Goal: Task Accomplishment & Management: Manage account settings

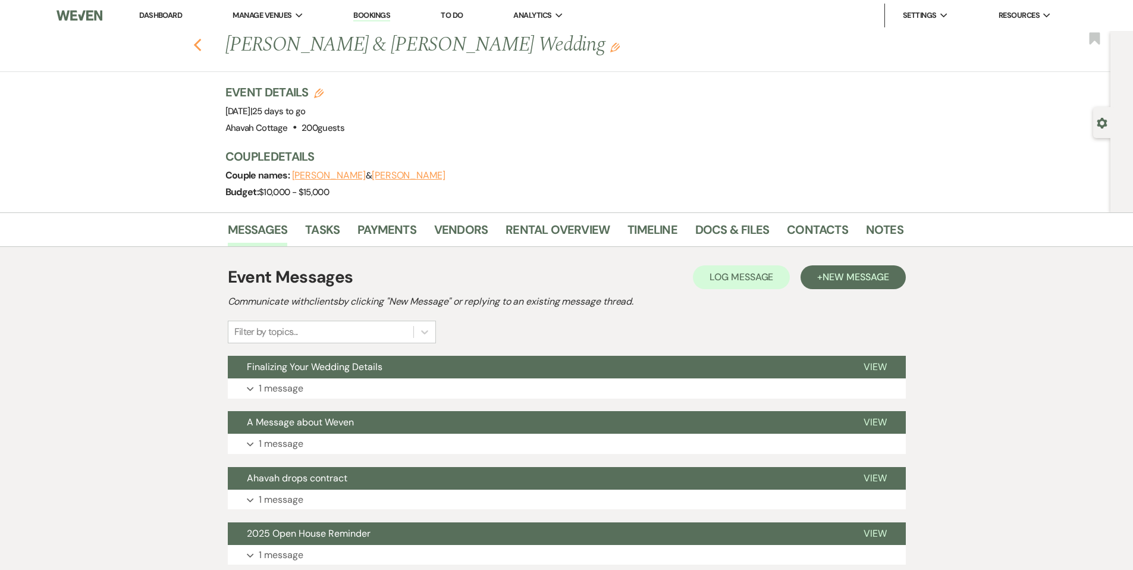
click at [200, 45] on icon "Previous" at bounding box center [197, 45] width 9 height 14
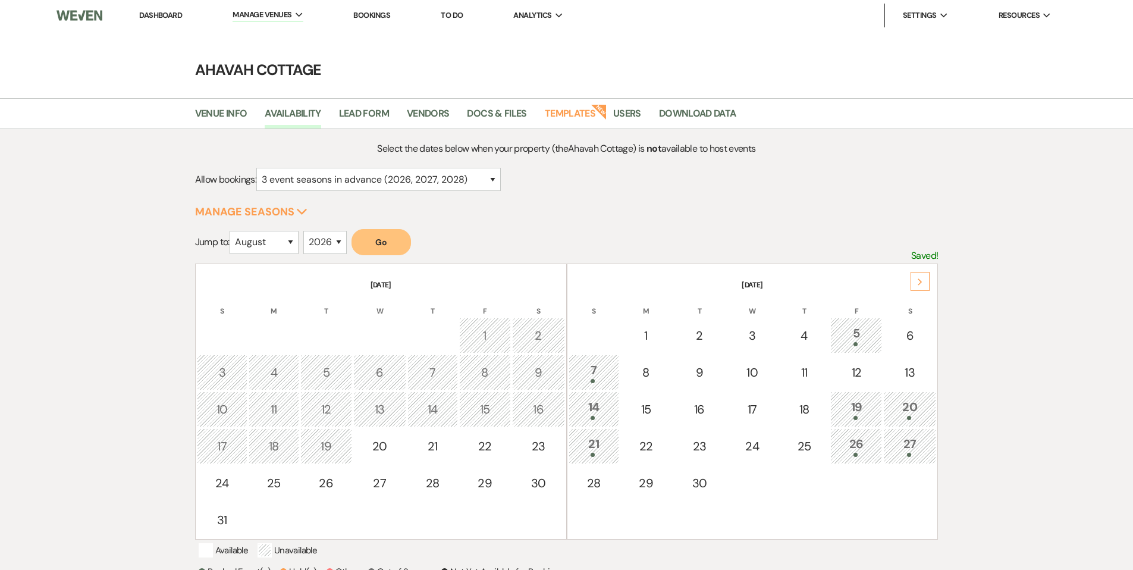
select select "8"
click at [159, 14] on link "Dashboard" at bounding box center [160, 15] width 43 height 10
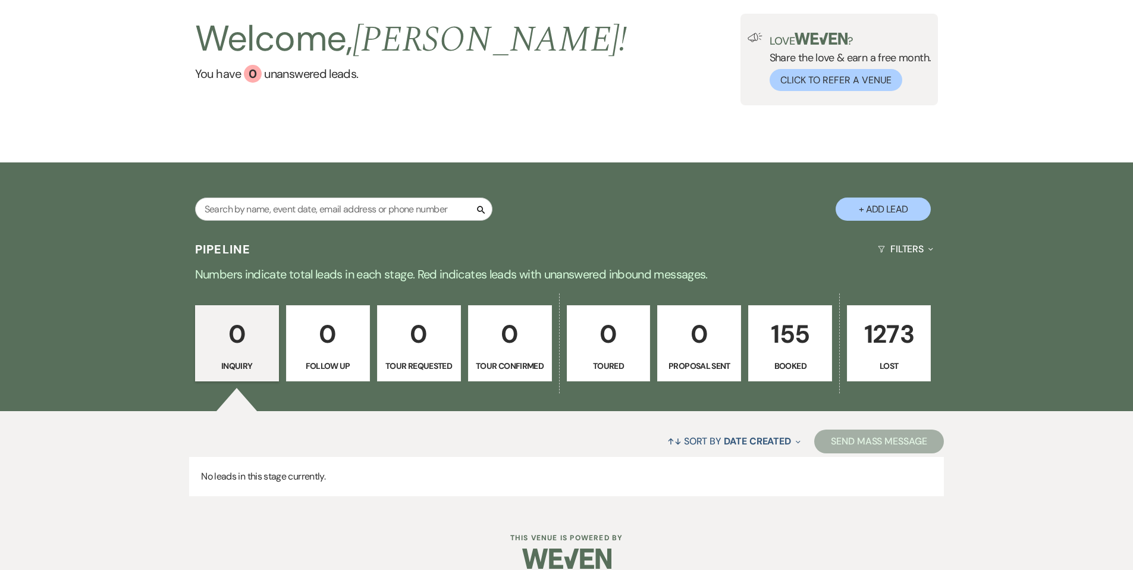
scroll to position [91, 0]
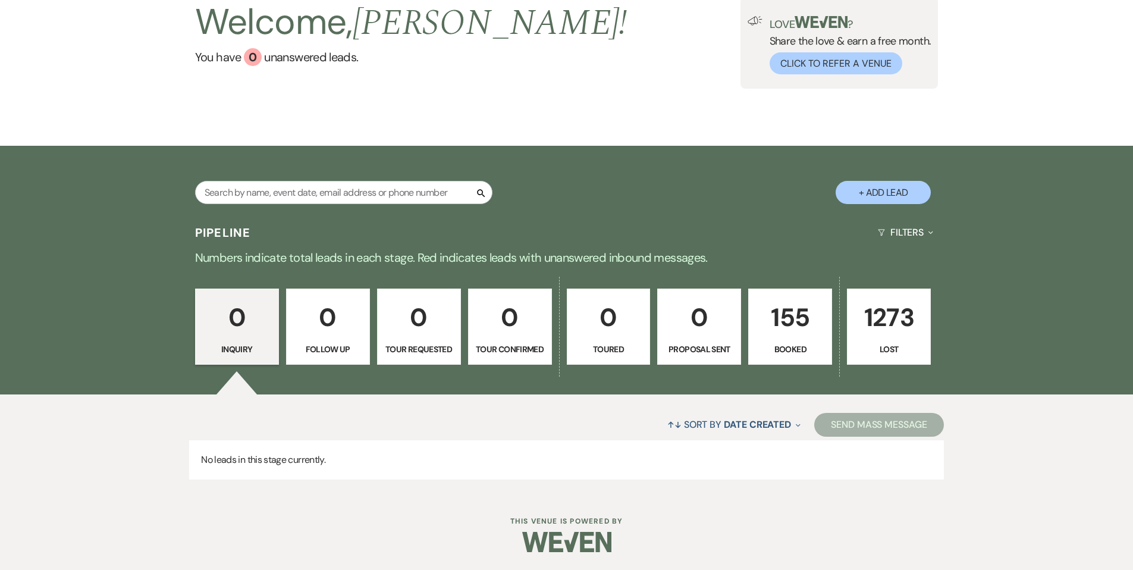
click at [793, 316] on p "155" at bounding box center [790, 317] width 68 height 40
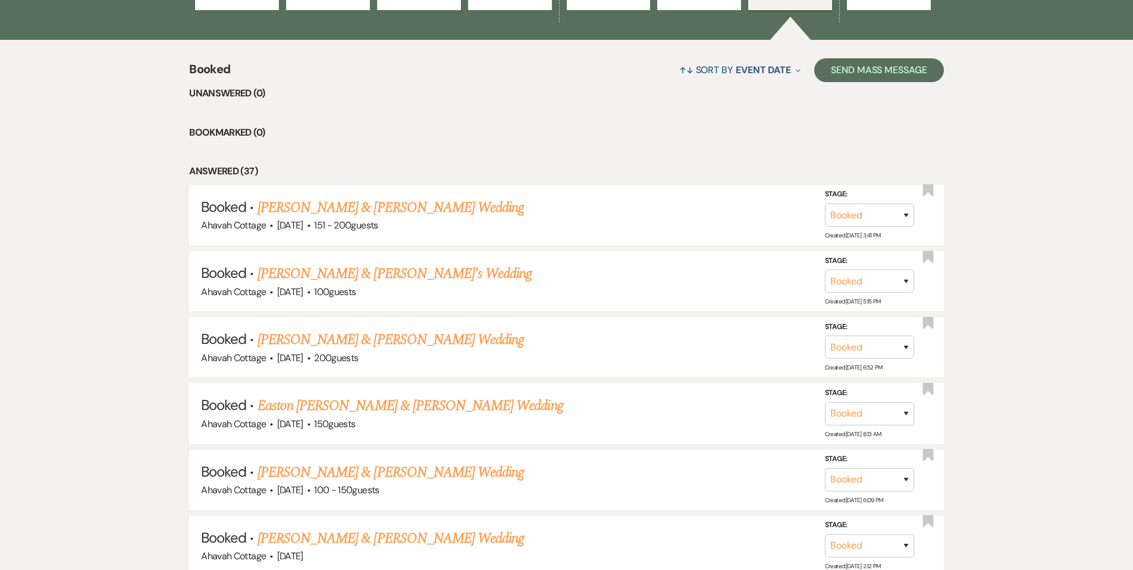
scroll to position [441, 0]
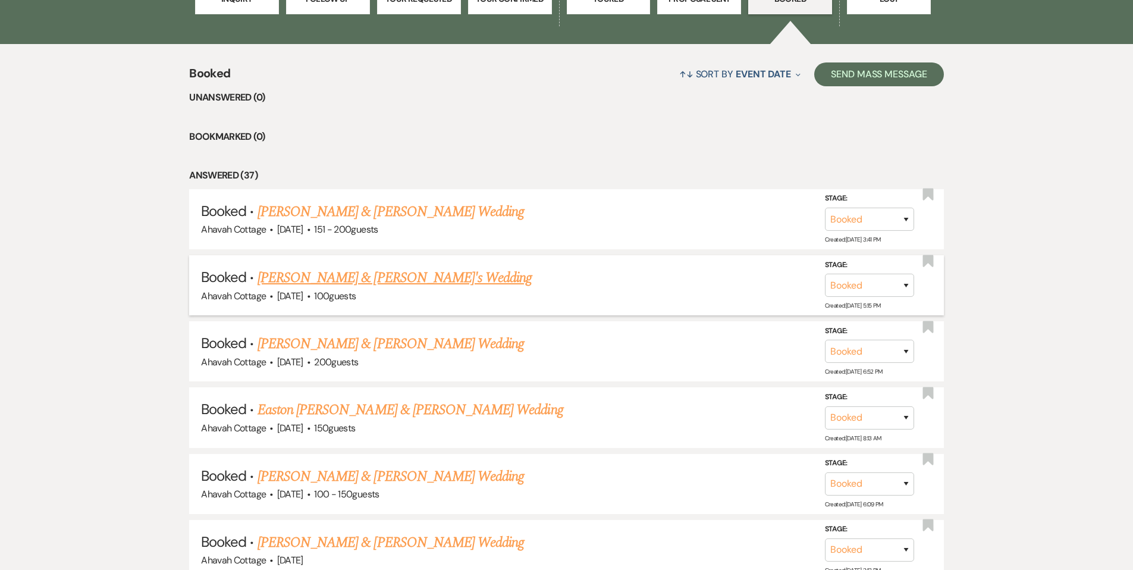
click at [395, 280] on link "[PERSON_NAME] & [PERSON_NAME]'s Wedding" at bounding box center [395, 277] width 275 height 21
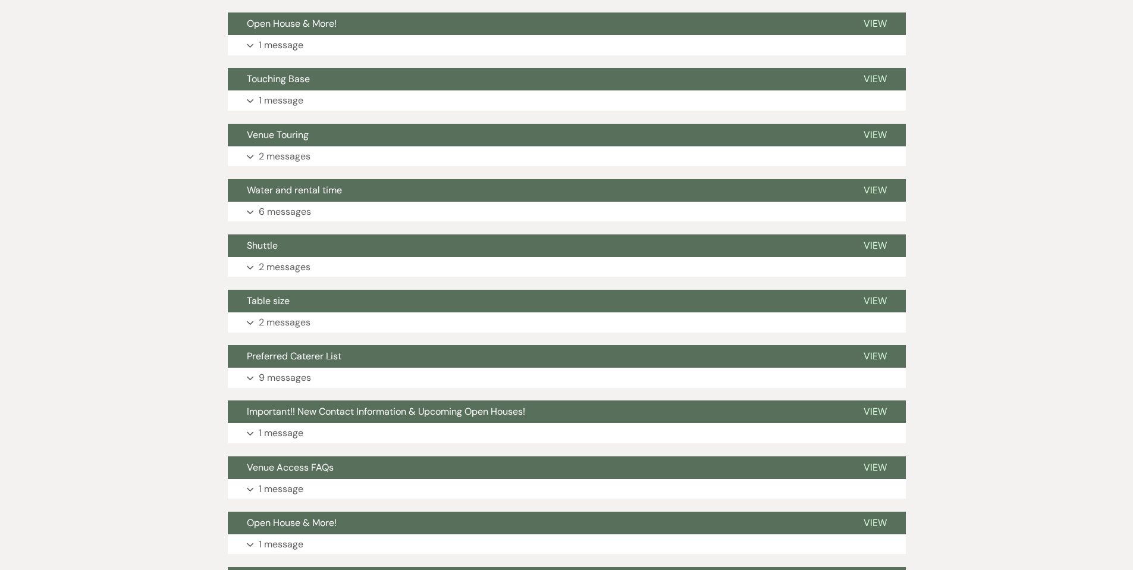
scroll to position [621, 0]
click at [257, 208] on button "Expand 6 messages" at bounding box center [567, 211] width 678 height 20
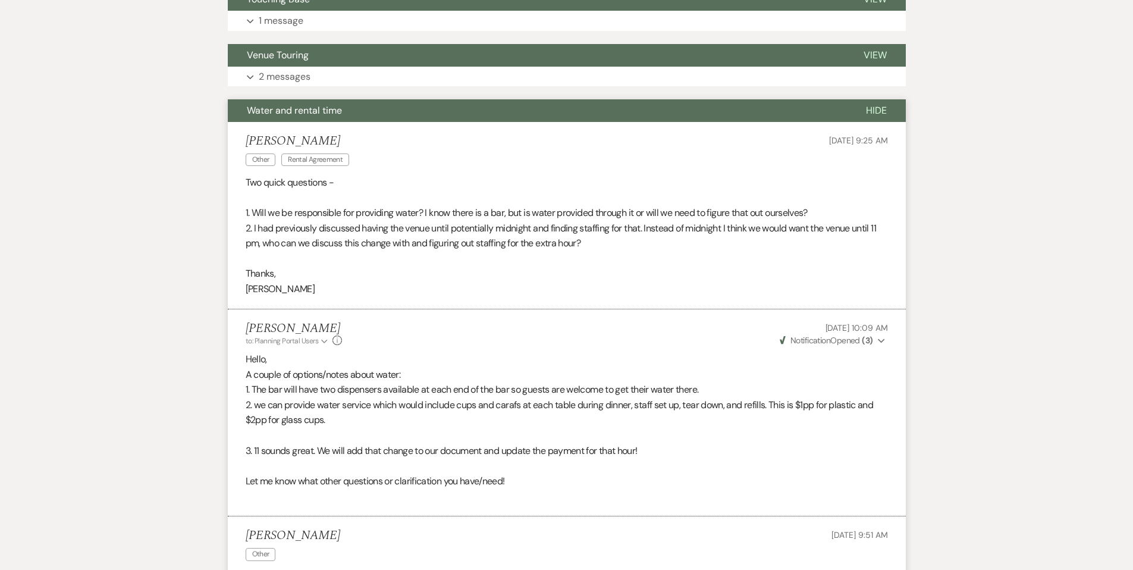
scroll to position [685, 0]
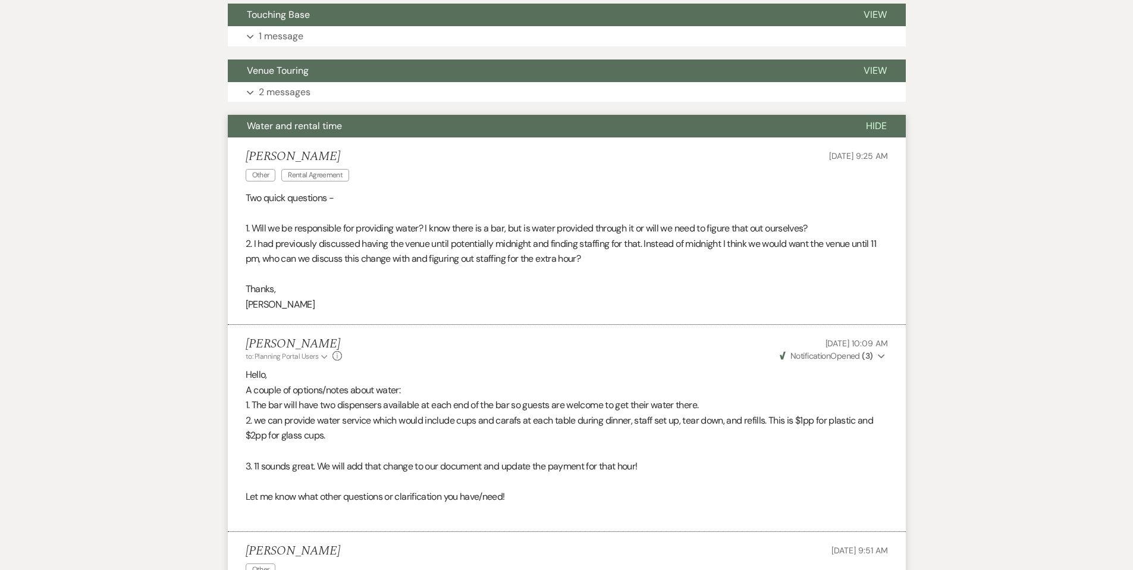
drag, startPoint x: 310, startPoint y: 131, endPoint x: 315, endPoint y: 135, distance: 6.4
click at [309, 131] on span "Water and rental time" at bounding box center [294, 126] width 95 height 12
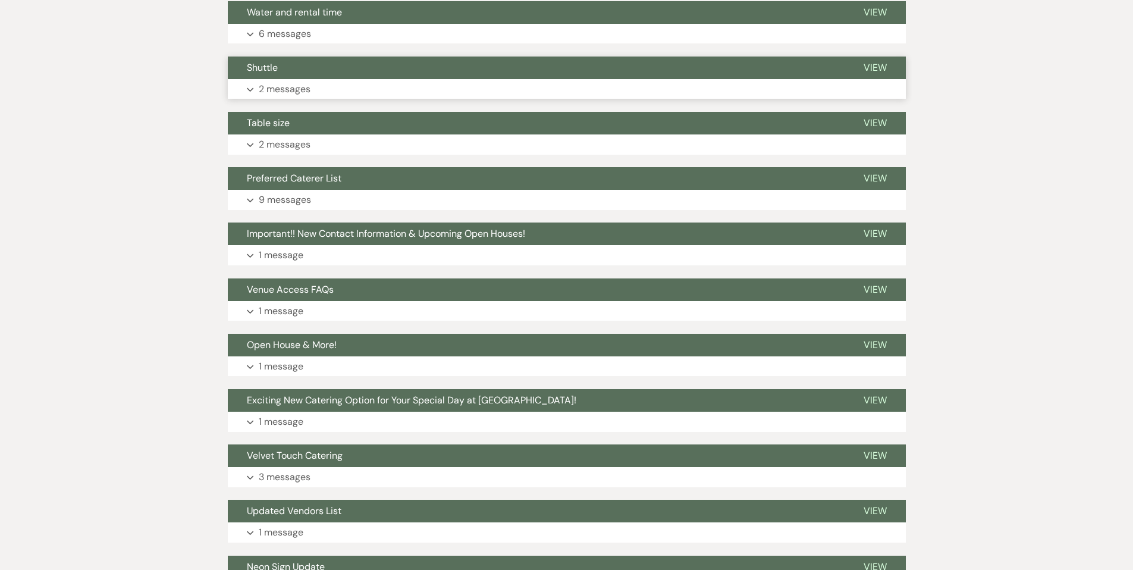
scroll to position [806, 0]
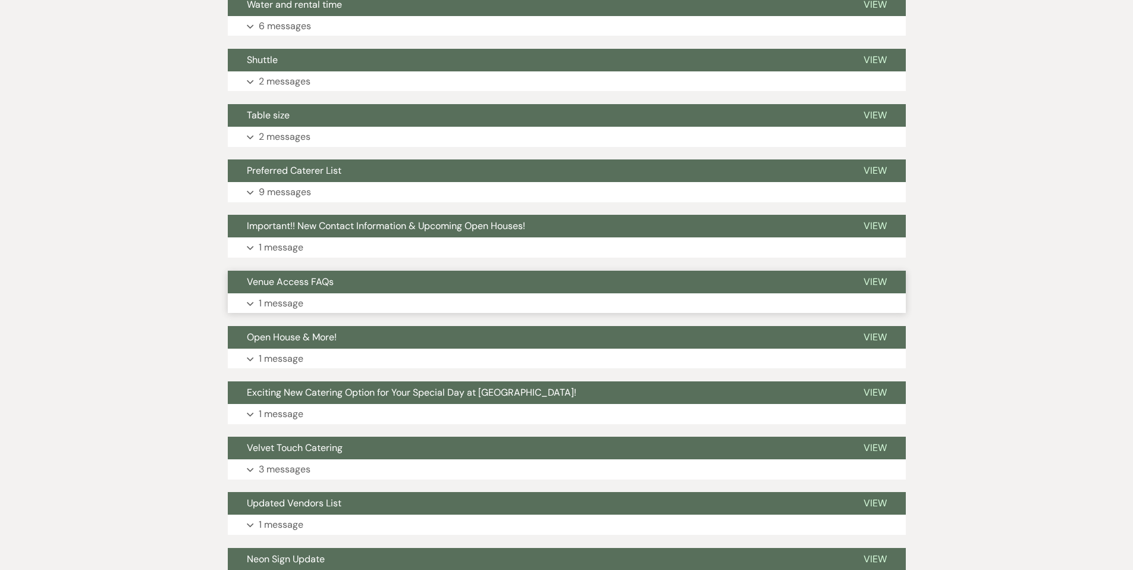
click at [260, 301] on p "1 message" at bounding box center [281, 303] width 45 height 15
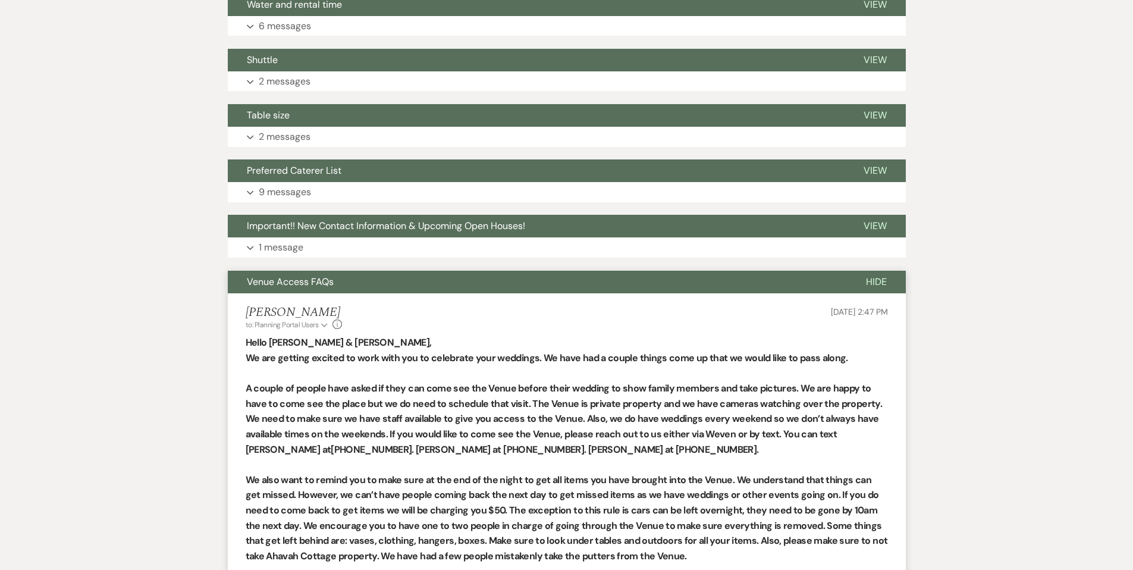
click at [267, 284] on span "Venue Access FAQs" at bounding box center [290, 281] width 87 height 12
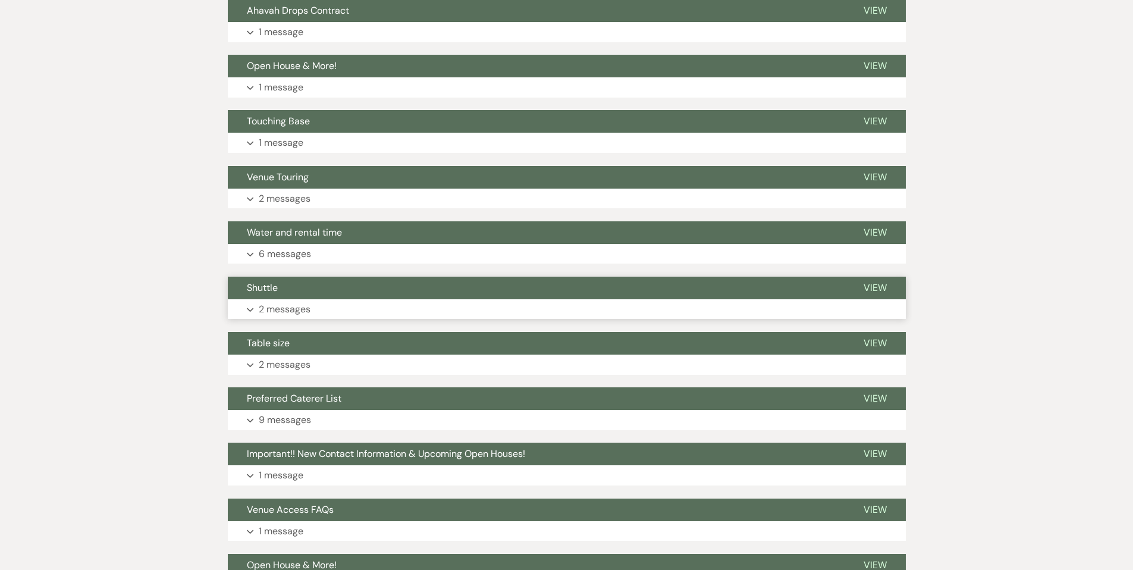
scroll to position [578, 0]
click at [249, 307] on button "Expand 2 messages" at bounding box center [567, 310] width 678 height 20
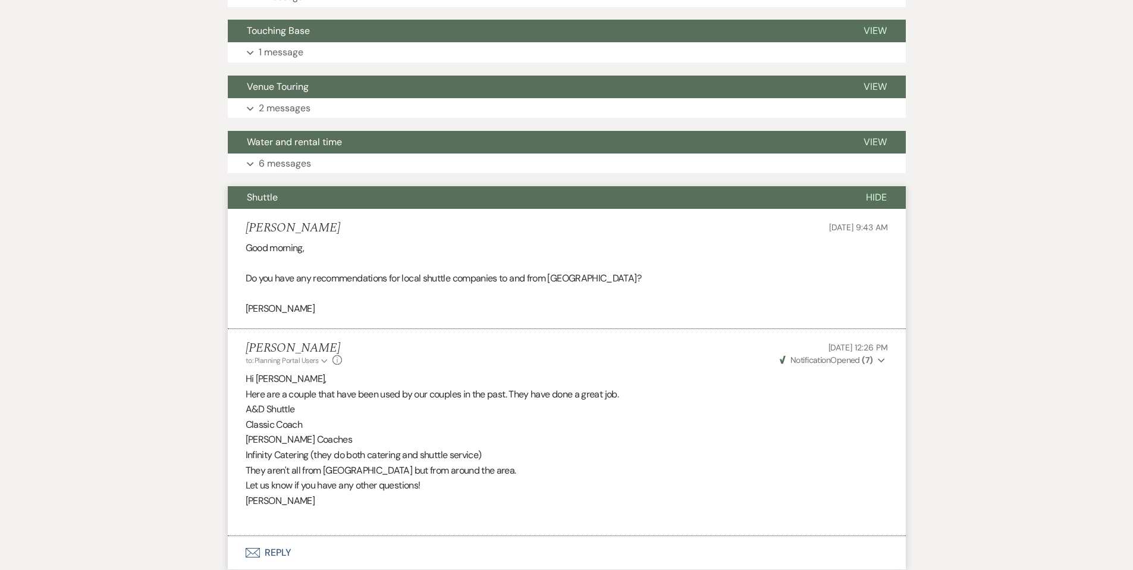
scroll to position [666, 0]
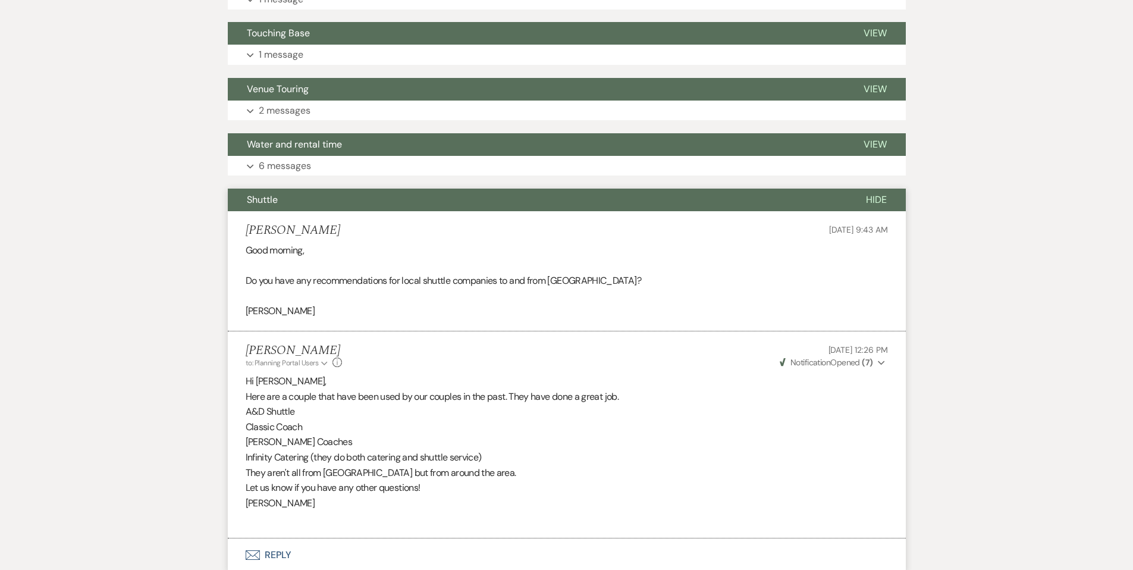
click at [256, 199] on span "Shuttle" at bounding box center [262, 199] width 31 height 12
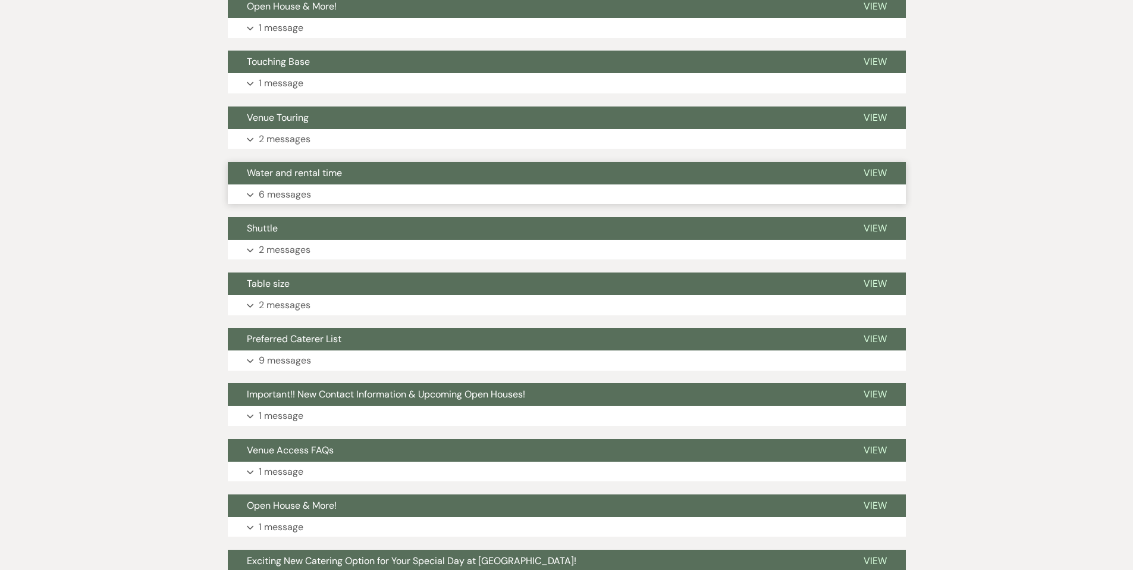
scroll to position [640, 0]
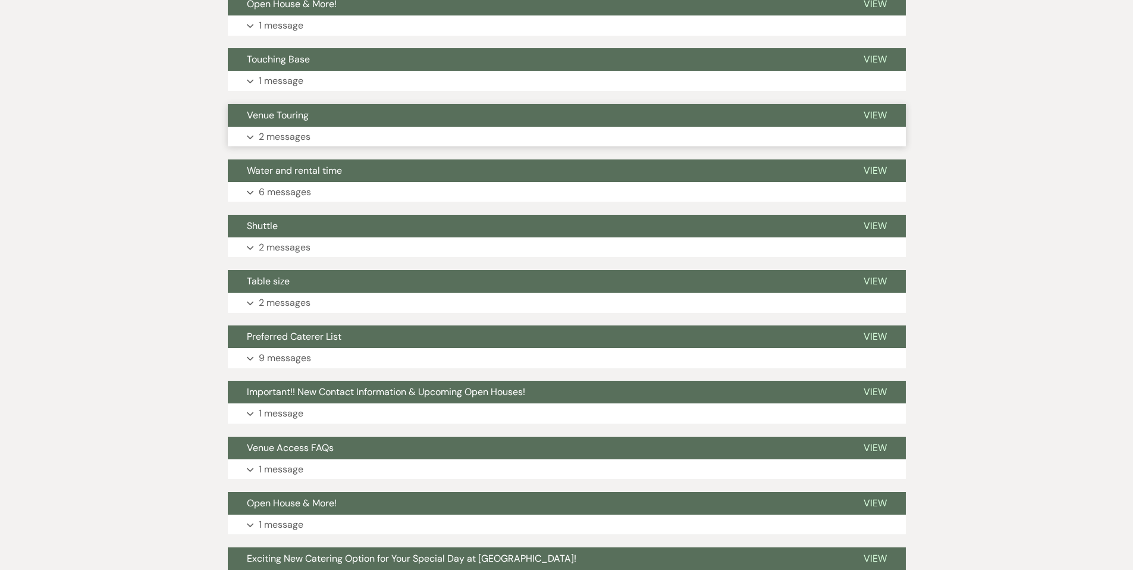
click at [260, 133] on p "2 messages" at bounding box center [285, 136] width 52 height 15
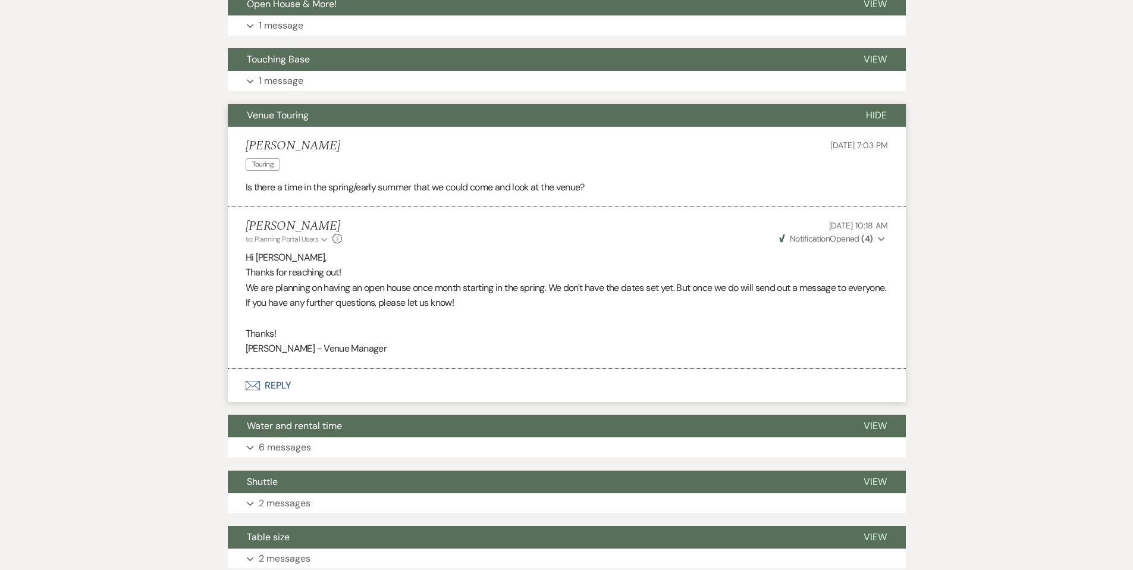
click at [296, 114] on span "Venue Touring" at bounding box center [278, 115] width 62 height 12
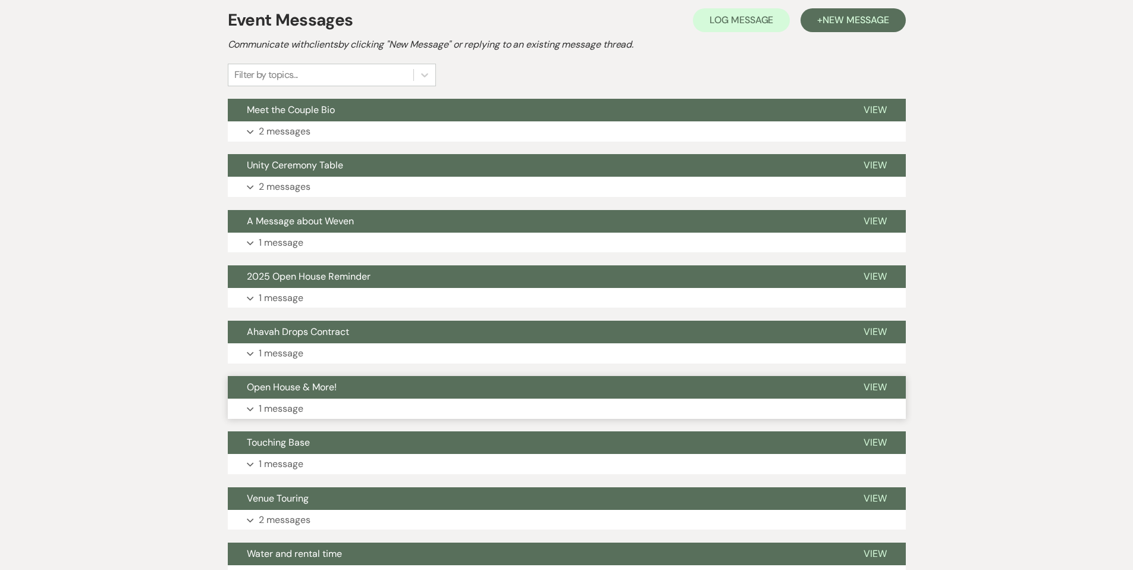
scroll to position [254, 0]
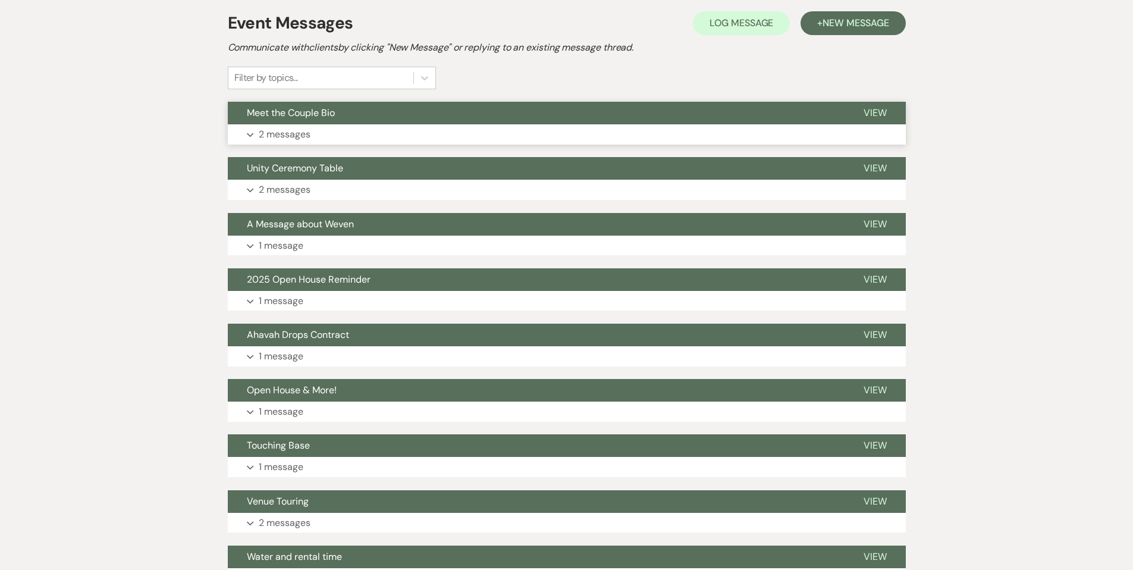
click at [269, 131] on p "2 messages" at bounding box center [285, 134] width 52 height 15
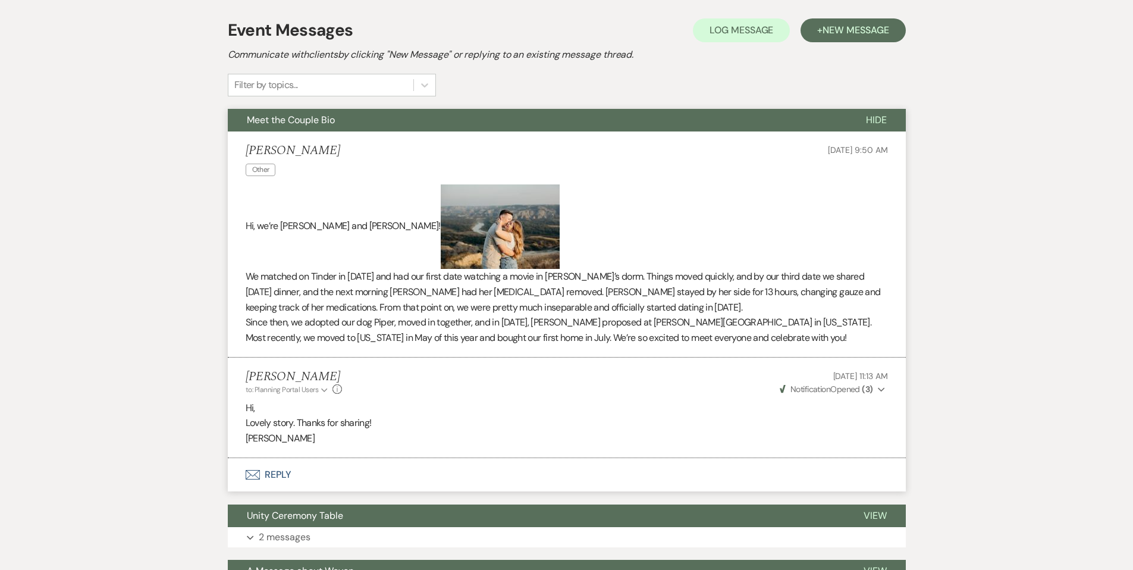
scroll to position [239, 0]
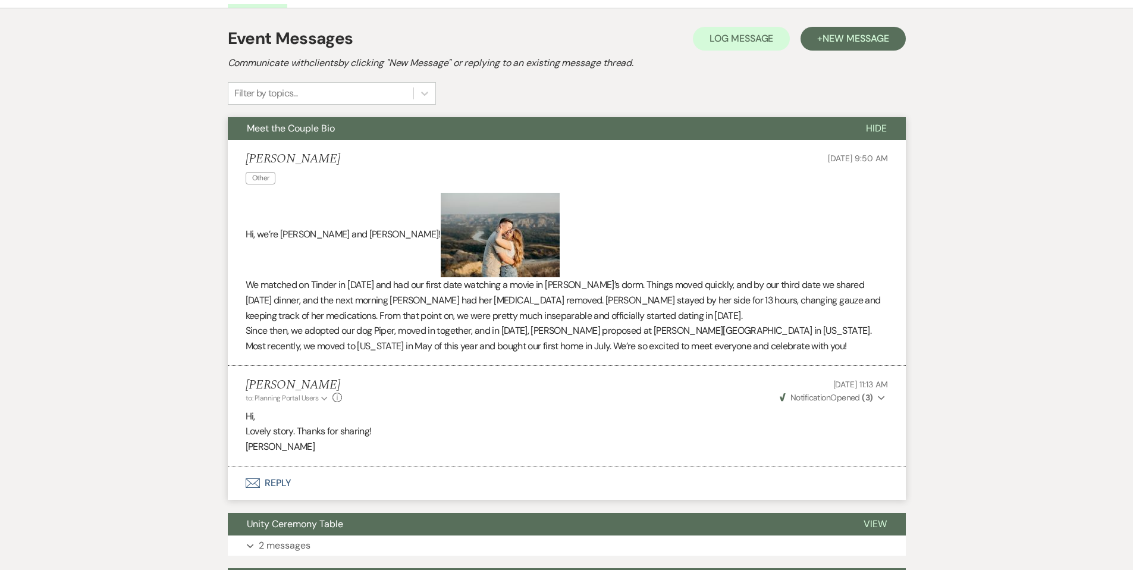
drag, startPoint x: 289, startPoint y: 127, endPoint x: 319, endPoint y: 133, distance: 30.3
click at [289, 127] on span "Meet the Couple Bio" at bounding box center [291, 128] width 88 height 12
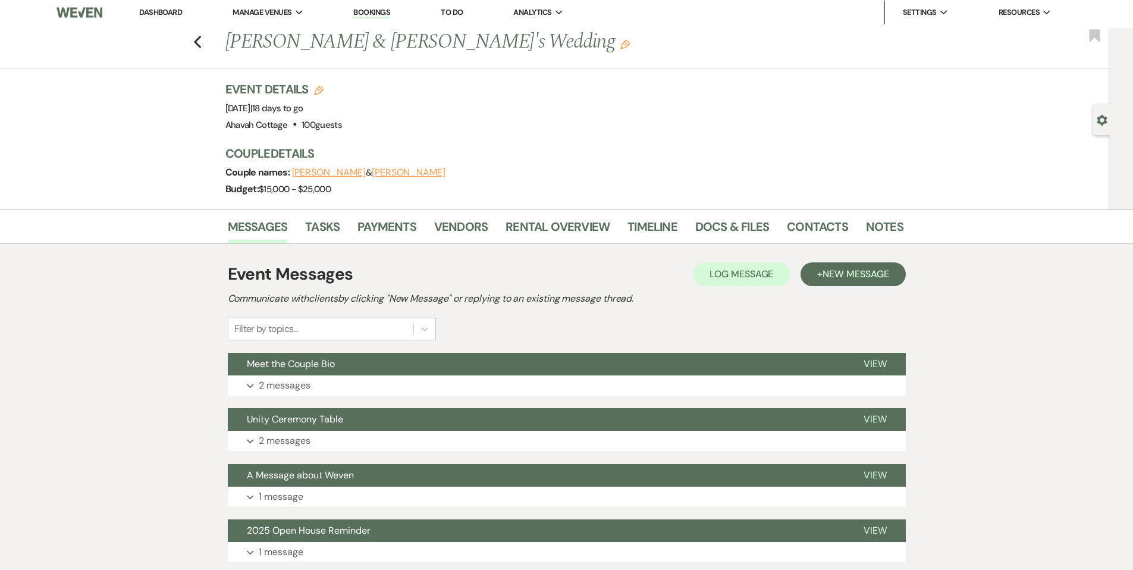
scroll to position [0, 0]
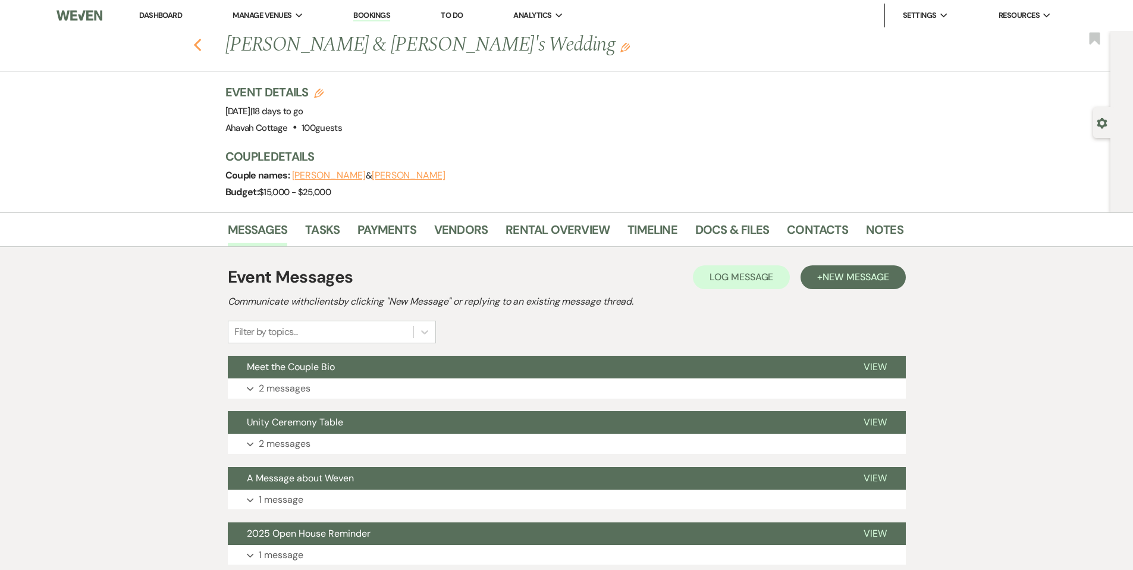
click at [201, 43] on use "button" at bounding box center [197, 45] width 8 height 13
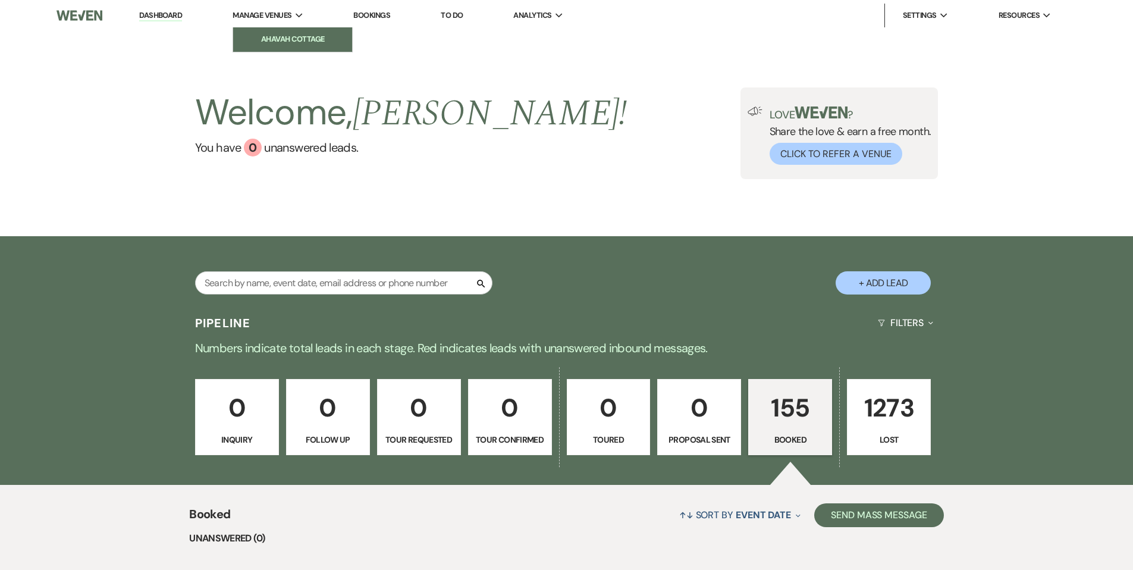
click at [286, 35] on li "Ahavah Cottage" at bounding box center [292, 39] width 107 height 12
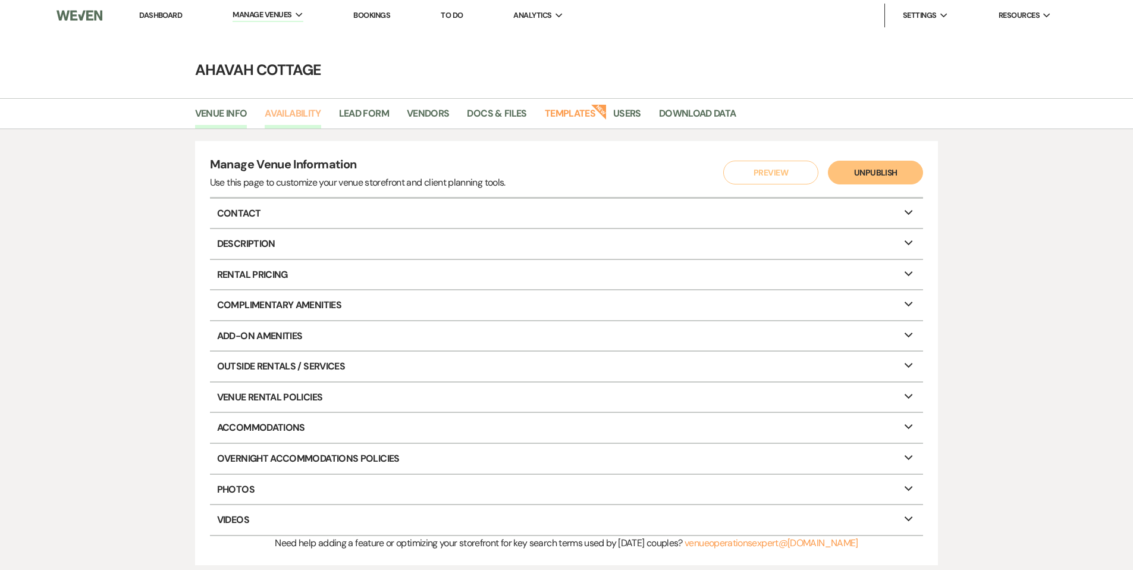
click at [301, 112] on link "Availability" at bounding box center [293, 117] width 56 height 23
select select "3"
select select "2026"
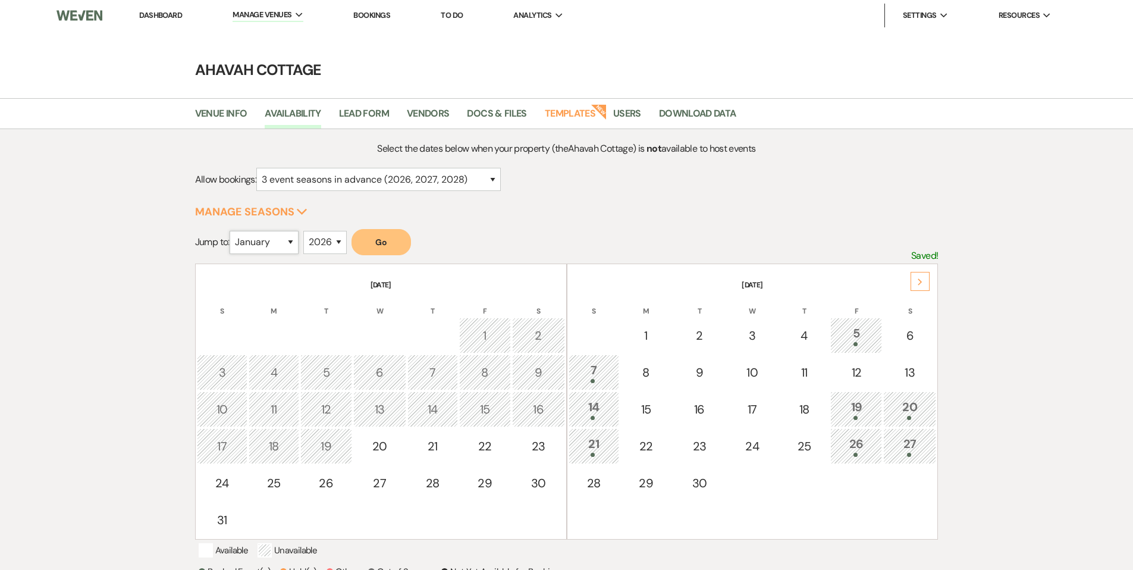
click at [292, 245] on select "January February March April May June July August September October November De…" at bounding box center [264, 242] width 69 height 23
select select "9"
click at [232, 231] on select "January February March April May June July August September October November De…" at bounding box center [264, 242] width 69 height 23
click at [342, 244] on select "2025 2026 2027 2028 2029" at bounding box center [324, 242] width 43 height 23
select select "2025"
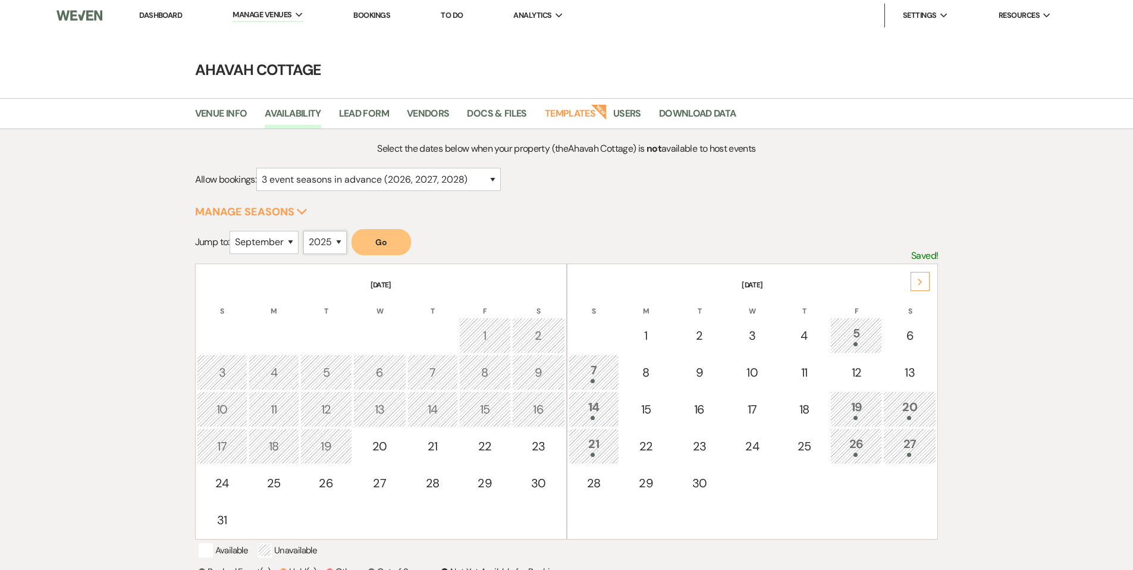
click at [306, 231] on select "2025 2026 2027 2028 2029" at bounding box center [324, 242] width 43 height 23
click at [374, 239] on button "Go" at bounding box center [381, 242] width 59 height 26
click at [157, 18] on link "Dashboard" at bounding box center [160, 15] width 43 height 10
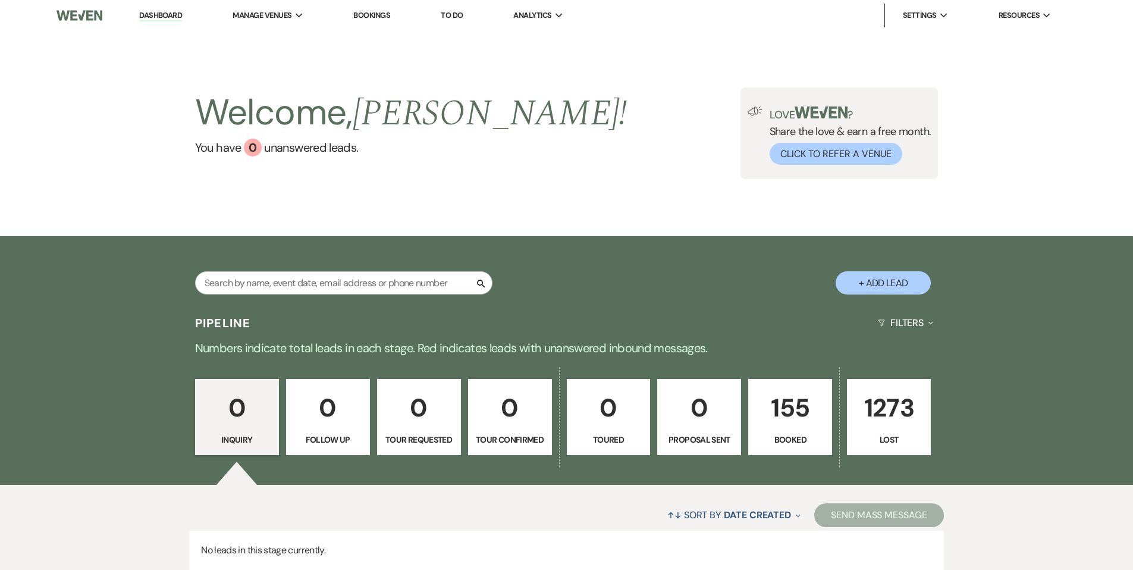
click at [778, 411] on p "155" at bounding box center [790, 408] width 68 height 40
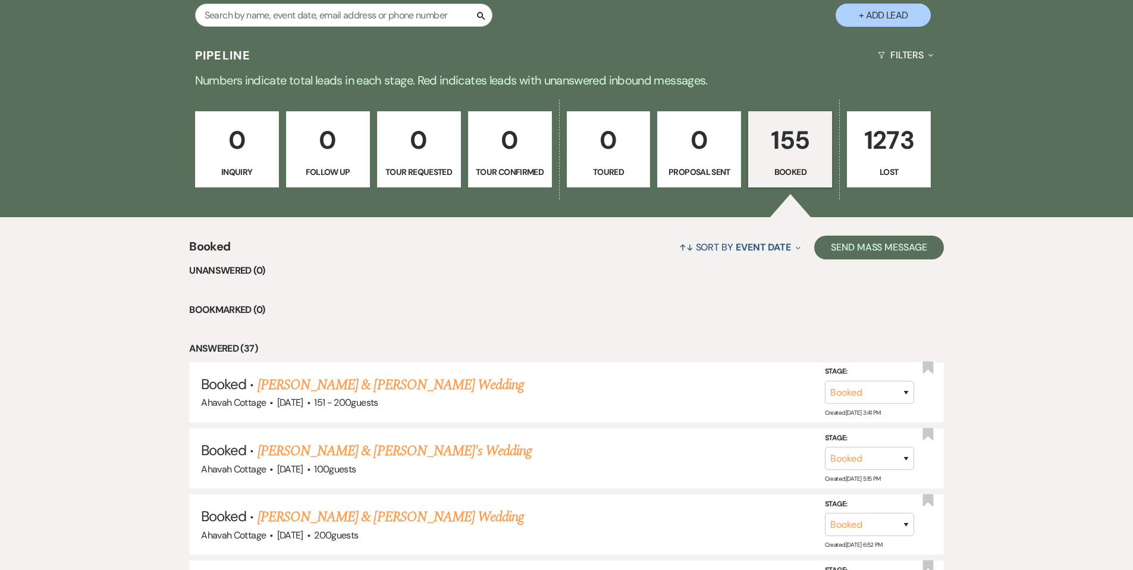
scroll to position [265, 0]
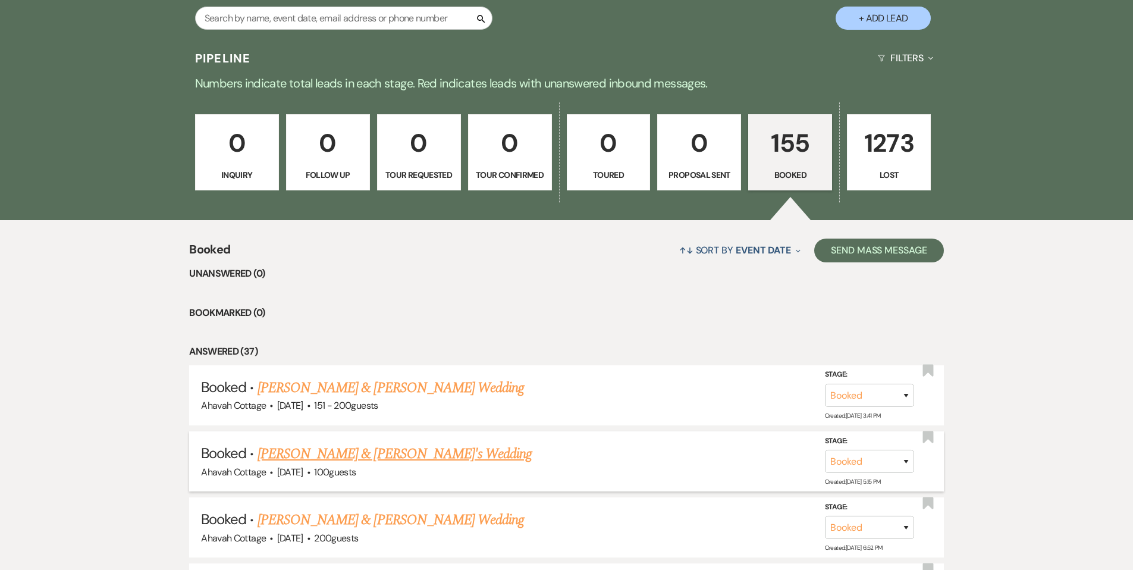
click at [327, 452] on link "[PERSON_NAME] & [PERSON_NAME]'s Wedding" at bounding box center [395, 453] width 275 height 21
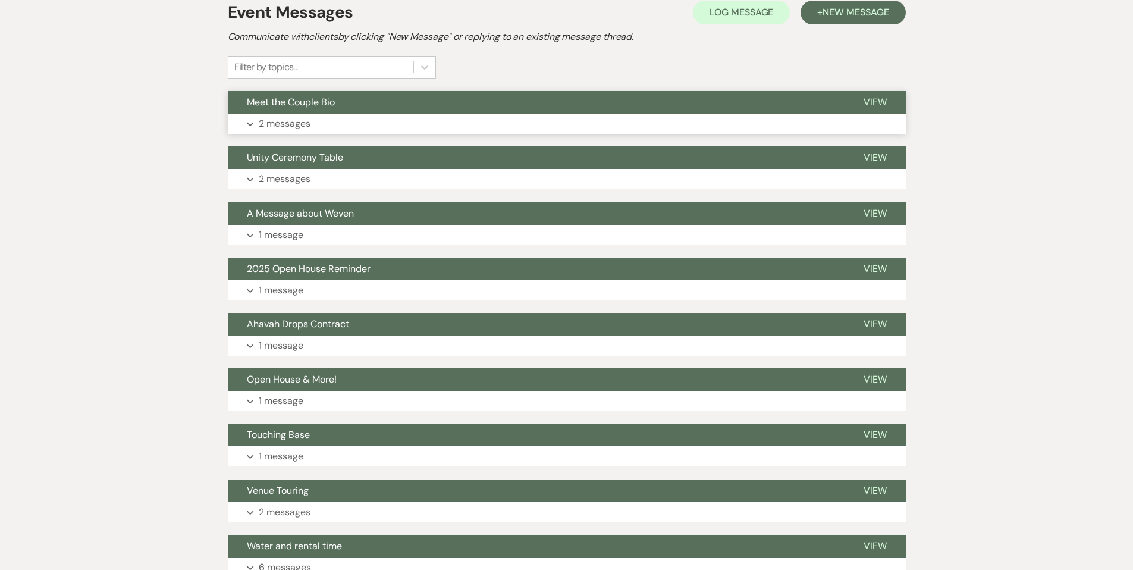
click at [261, 120] on p "2 messages" at bounding box center [285, 123] width 52 height 15
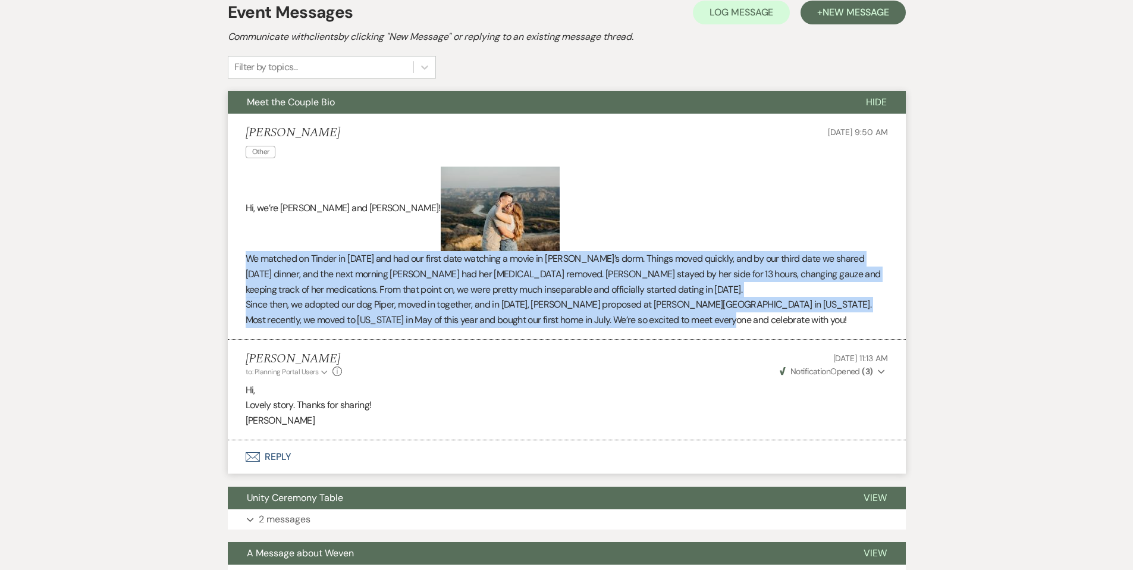
drag, startPoint x: 249, startPoint y: 258, endPoint x: 685, endPoint y: 305, distance: 438.6
click at [742, 315] on div "Hi, we’re [PERSON_NAME] and [PERSON_NAME]! We matched on Tinder in [DATE] and h…" at bounding box center [567, 247] width 643 height 161
copy div "We matched on Tinder in [DATE] and had our first date watching a movie in [PERS…"
click at [441, 205] on img at bounding box center [500, 209] width 119 height 84
drag, startPoint x: 392, startPoint y: 205, endPoint x: 434, endPoint y: 207, distance: 41.7
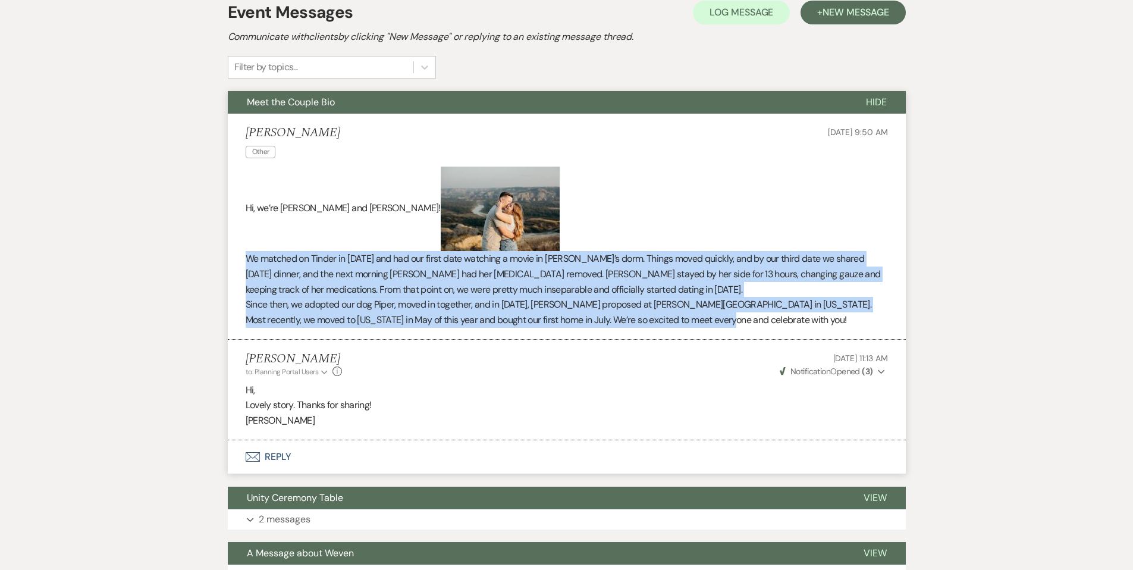
click at [441, 205] on img at bounding box center [500, 209] width 119 height 84
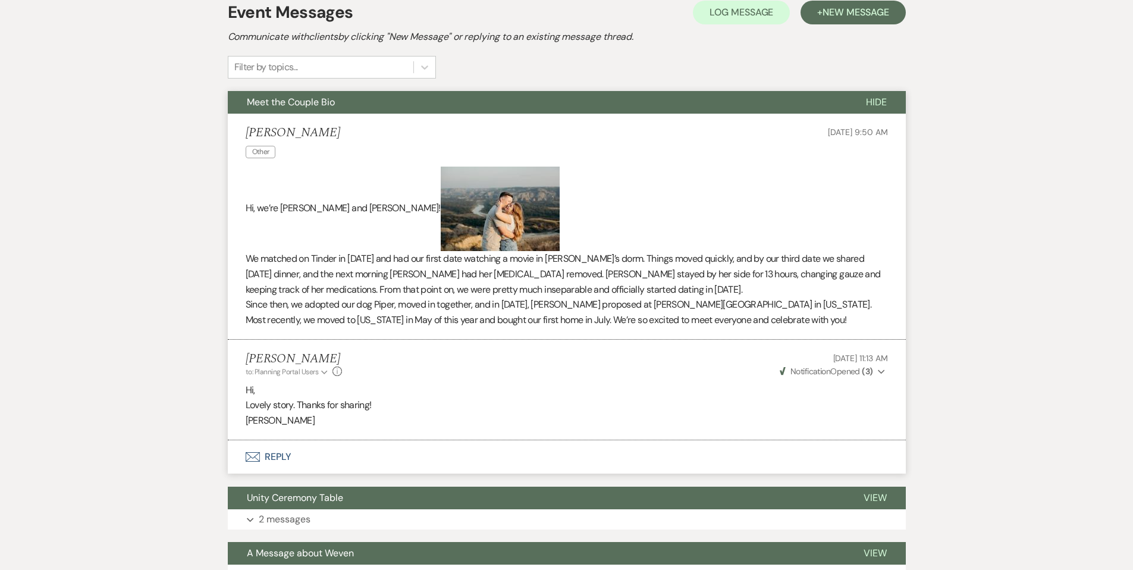
click at [565, 203] on p "Hi, we’re [PERSON_NAME] and [PERSON_NAME]!" at bounding box center [567, 209] width 643 height 84
click at [441, 209] on img at bounding box center [500, 209] width 119 height 84
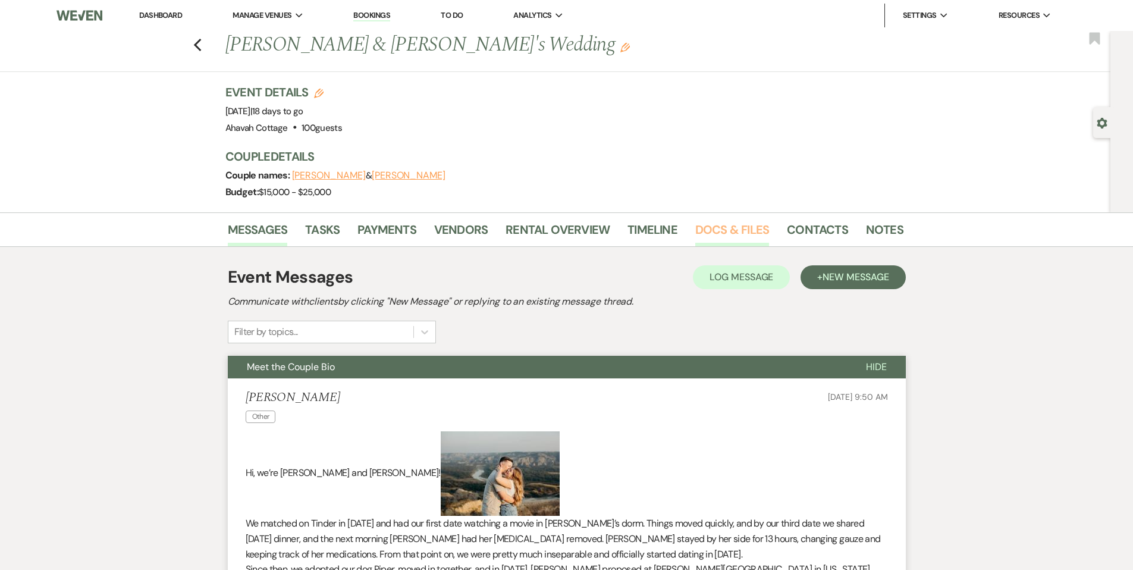
drag, startPoint x: 737, startPoint y: 230, endPoint x: 709, endPoint y: 243, distance: 30.9
click at [737, 230] on link "Docs & Files" at bounding box center [732, 233] width 74 height 26
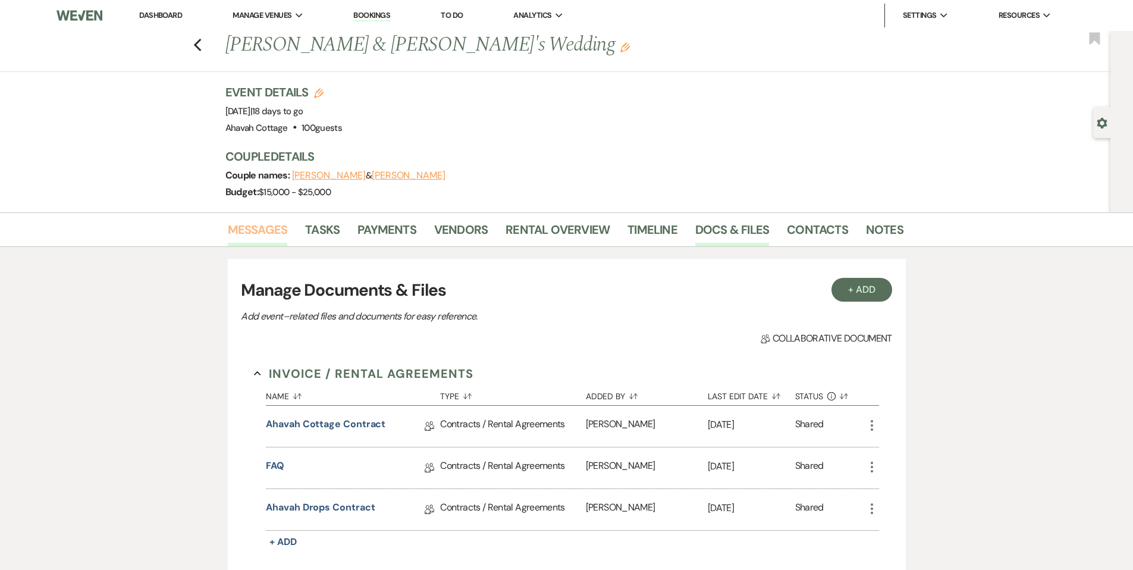
click at [249, 231] on link "Messages" at bounding box center [258, 233] width 60 height 26
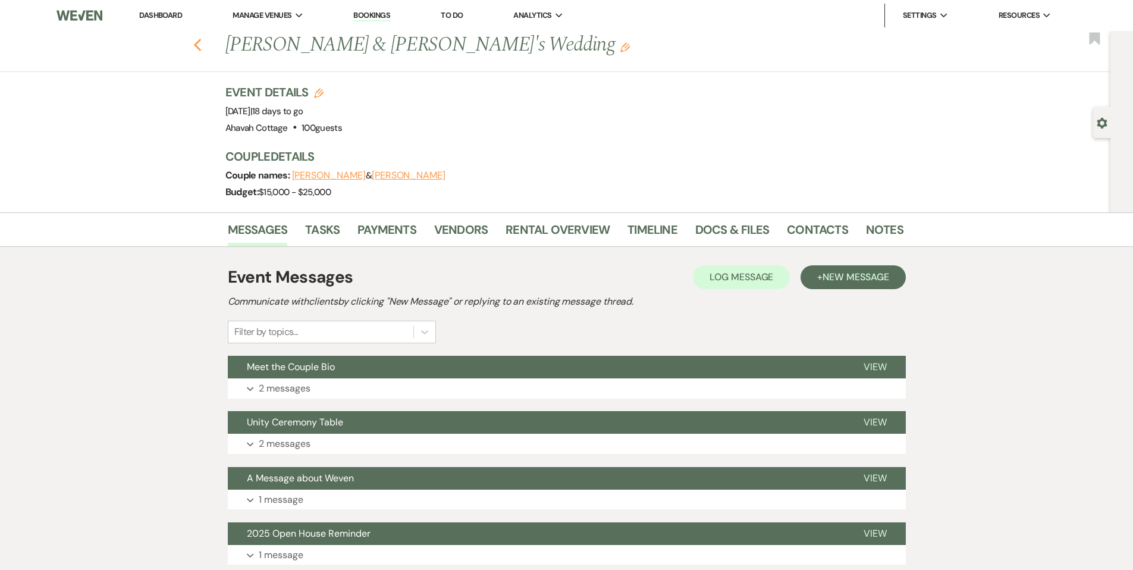
click at [202, 44] on icon "Previous" at bounding box center [197, 45] width 9 height 14
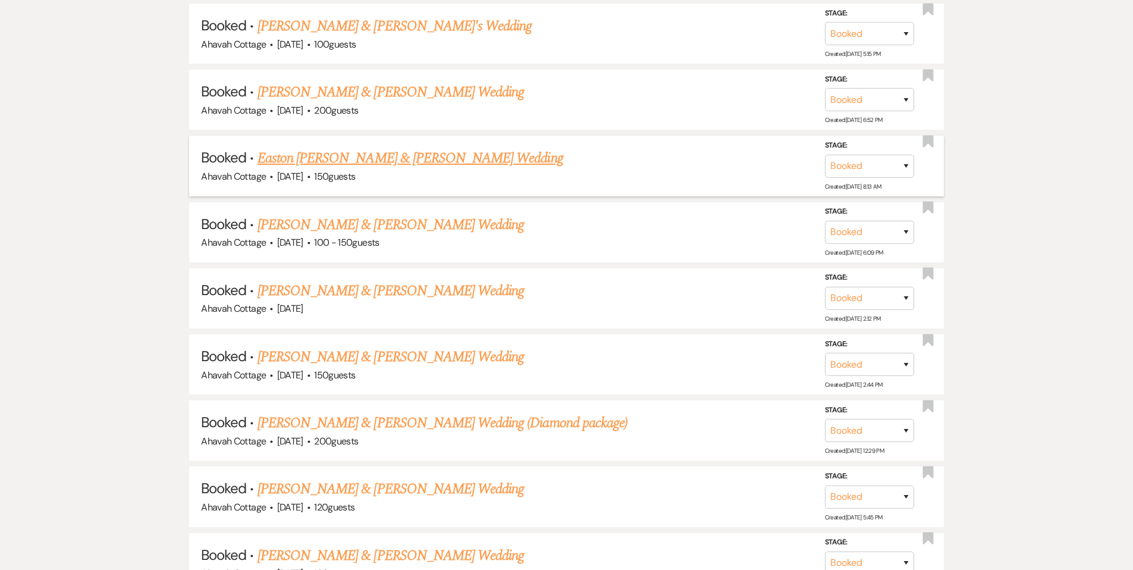
scroll to position [707, 0]
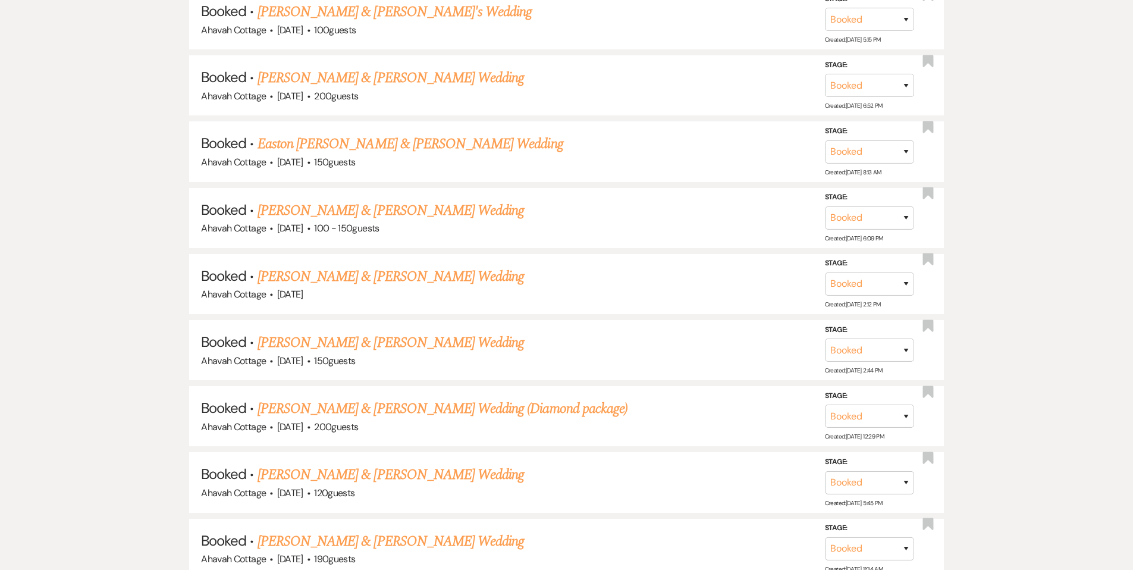
click at [364, 144] on link "Easton [PERSON_NAME] & [PERSON_NAME] Wedding" at bounding box center [411, 143] width 306 height 21
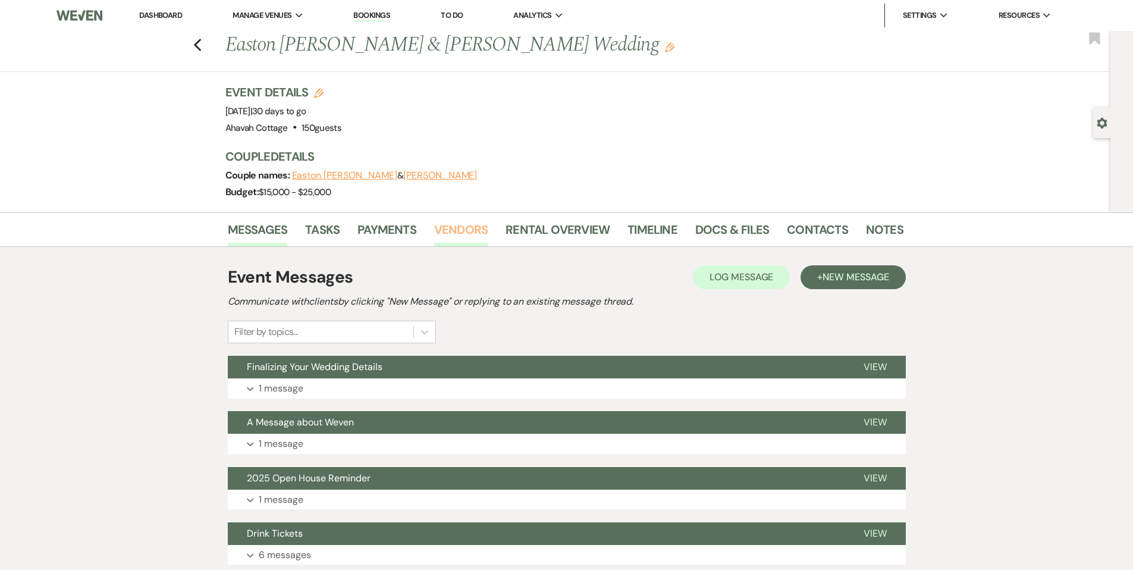
click at [457, 233] on link "Vendors" at bounding box center [461, 233] width 54 height 26
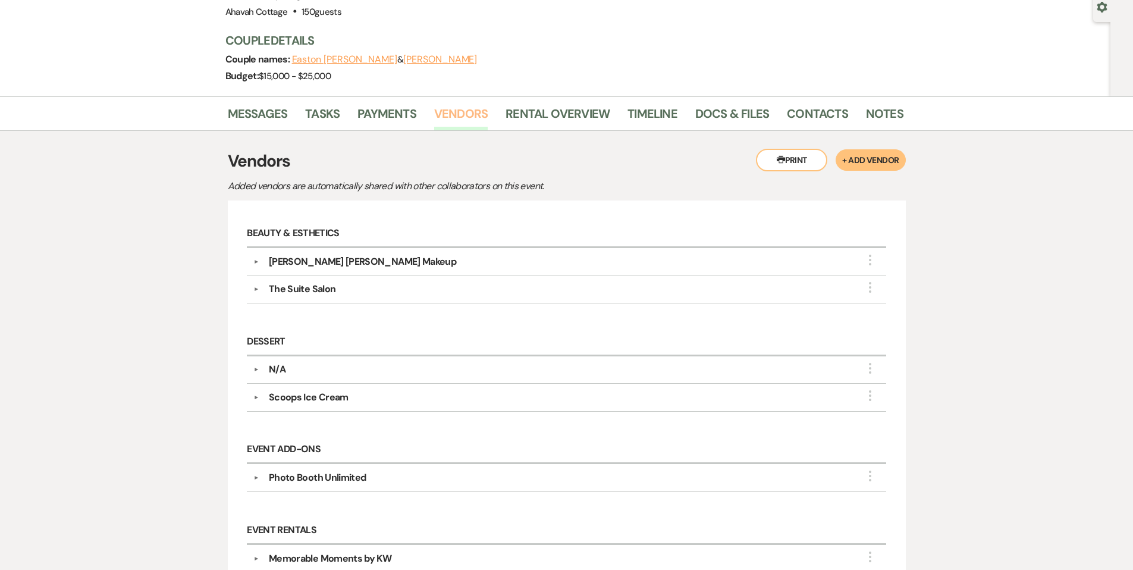
scroll to position [127, 0]
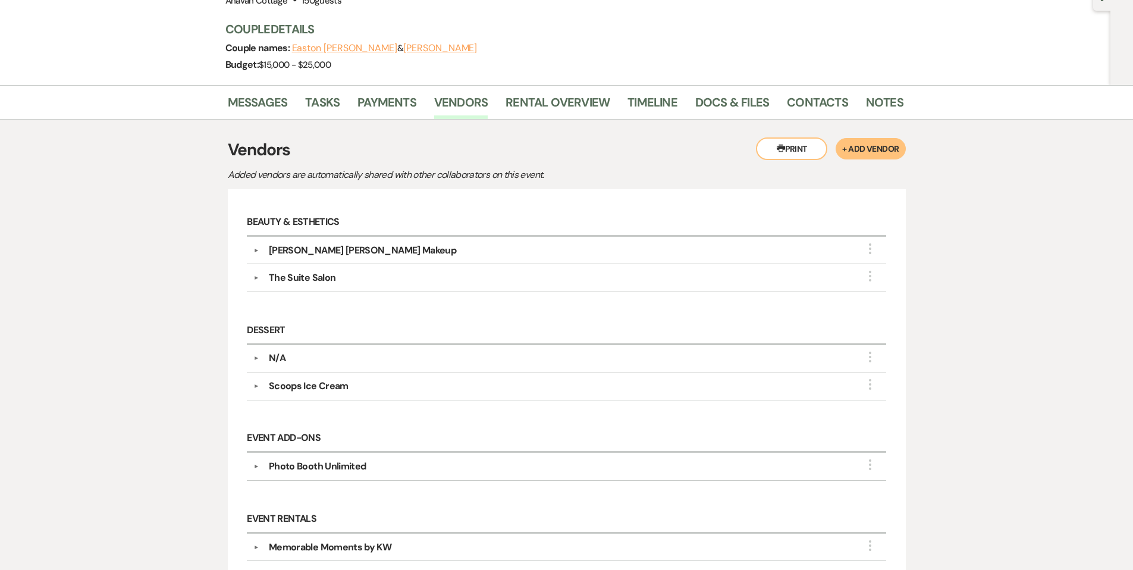
click at [269, 253] on div "[PERSON_NAME] [PERSON_NAME] Makeup" at bounding box center [362, 250] width 187 height 14
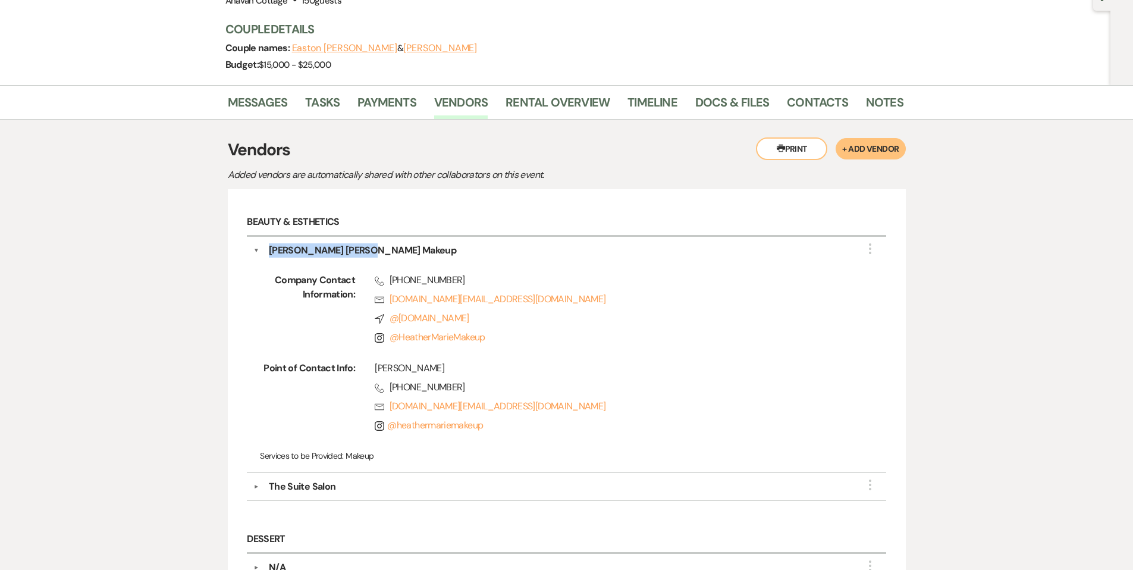
drag, startPoint x: 271, startPoint y: 253, endPoint x: 366, endPoint y: 253, distance: 95.8
click at [366, 253] on div "[PERSON_NAME] [PERSON_NAME] Makeup" at bounding box center [362, 250] width 187 height 14
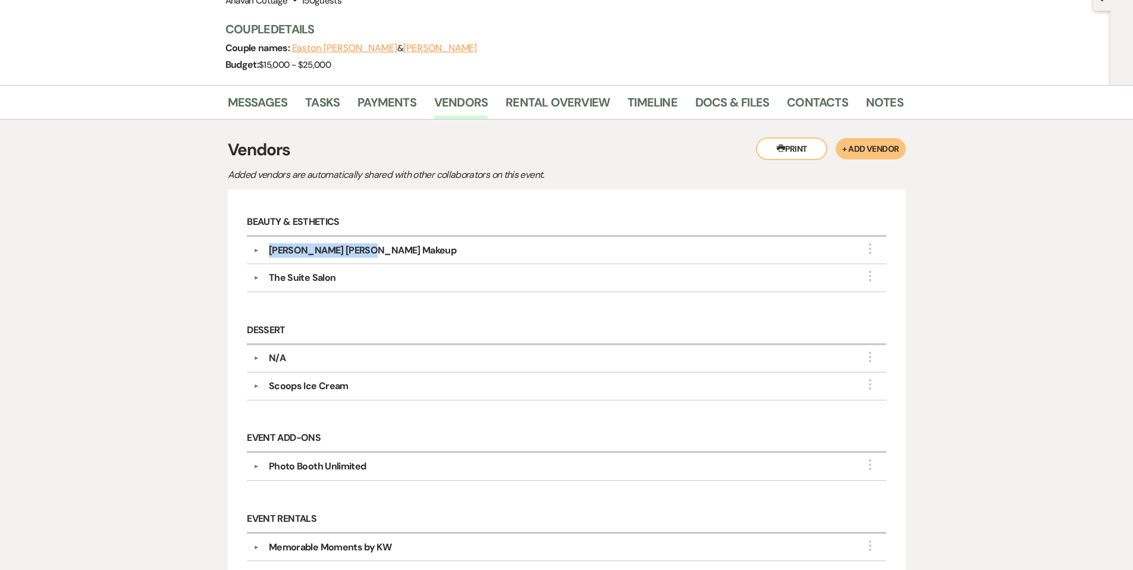
copy div "[PERSON_NAME] [PERSON_NAME] Makeup"
drag, startPoint x: 268, startPoint y: 281, endPoint x: 319, endPoint y: 281, distance: 51.2
click at [334, 281] on div "The Suite Salon" at bounding box center [302, 278] width 67 height 14
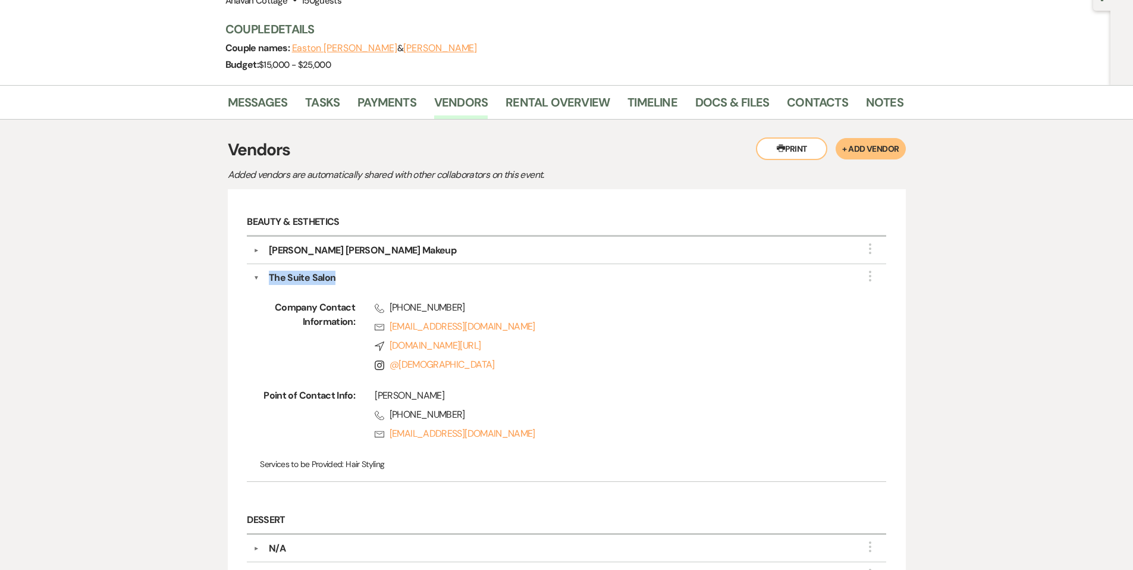
copy div "The Suite Salon"
click at [255, 274] on button "▼" at bounding box center [256, 278] width 6 height 14
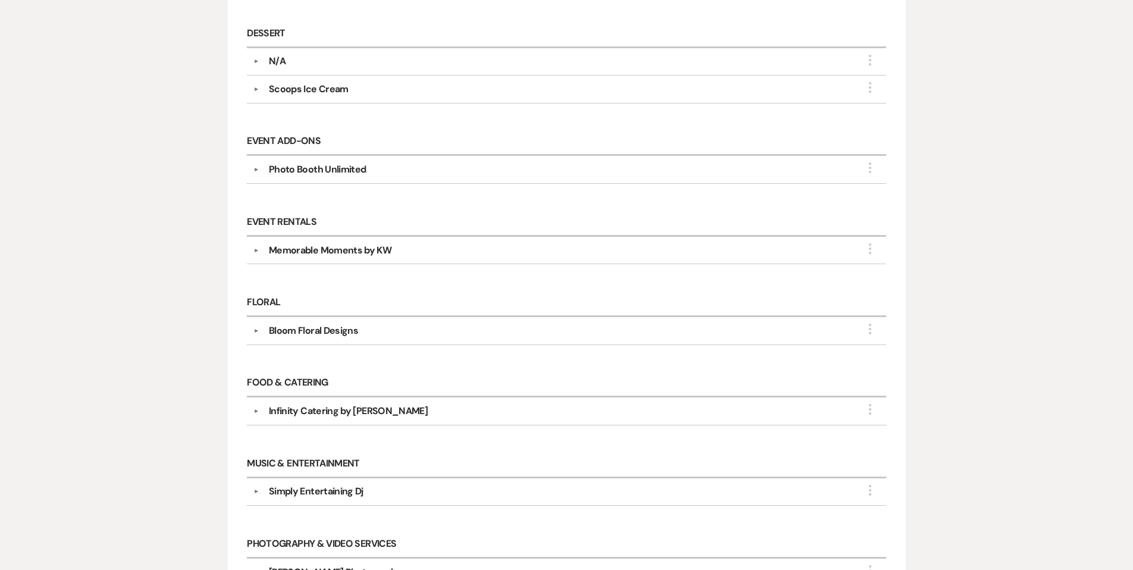
scroll to position [428, 0]
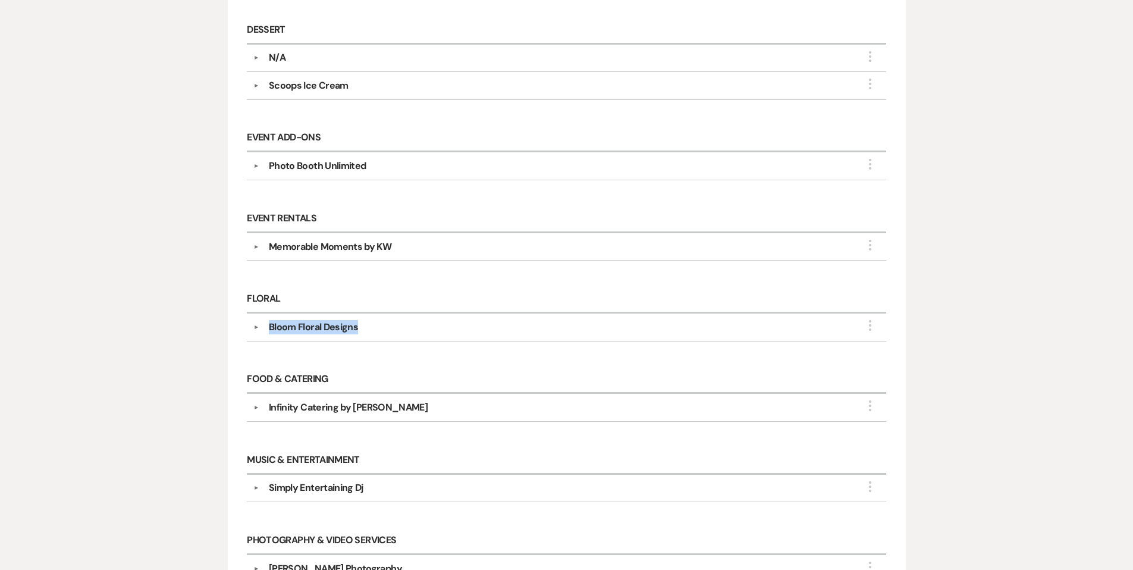
drag, startPoint x: 268, startPoint y: 324, endPoint x: 359, endPoint y: 327, distance: 90.5
click at [359, 327] on div "Bloom Floral Designs" at bounding box center [569, 327] width 621 height 14
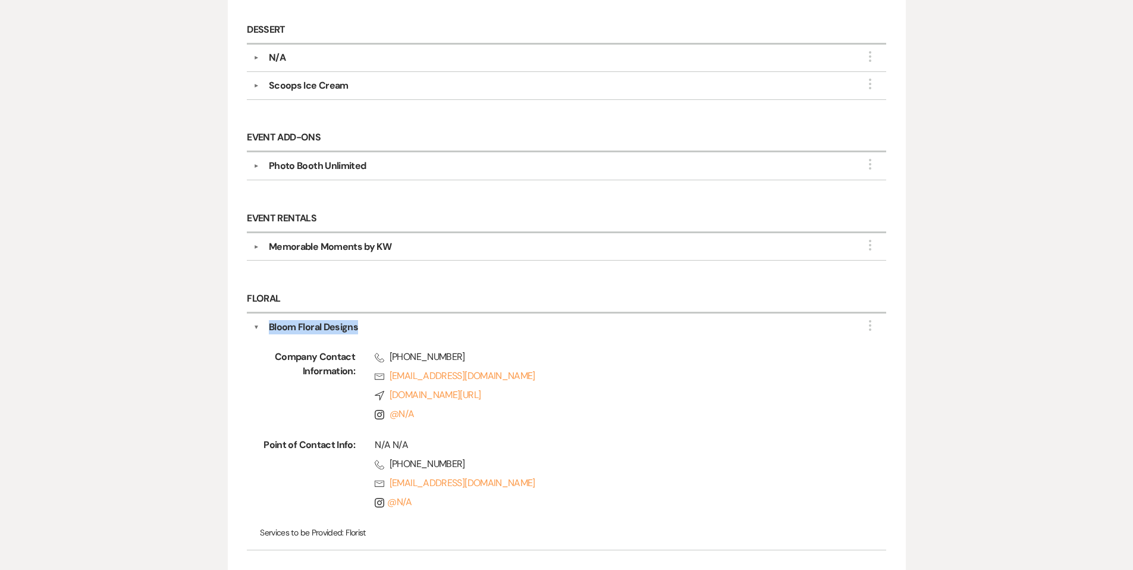
copy div "Bloom Floral Designs"
click at [259, 322] on div "Bloom Floral Designs" at bounding box center [569, 327] width 621 height 14
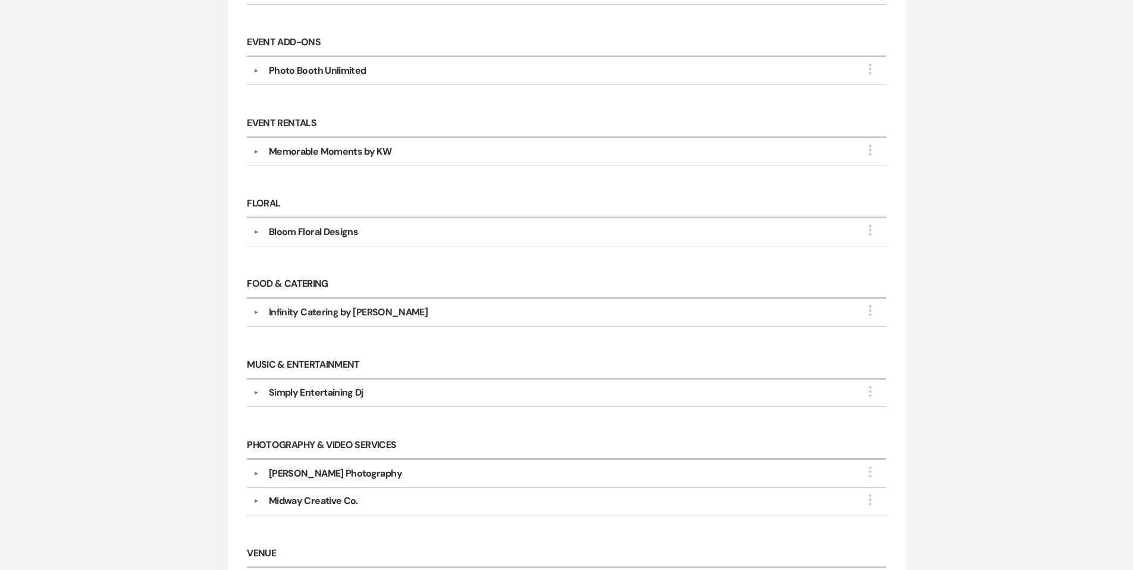
scroll to position [529, 0]
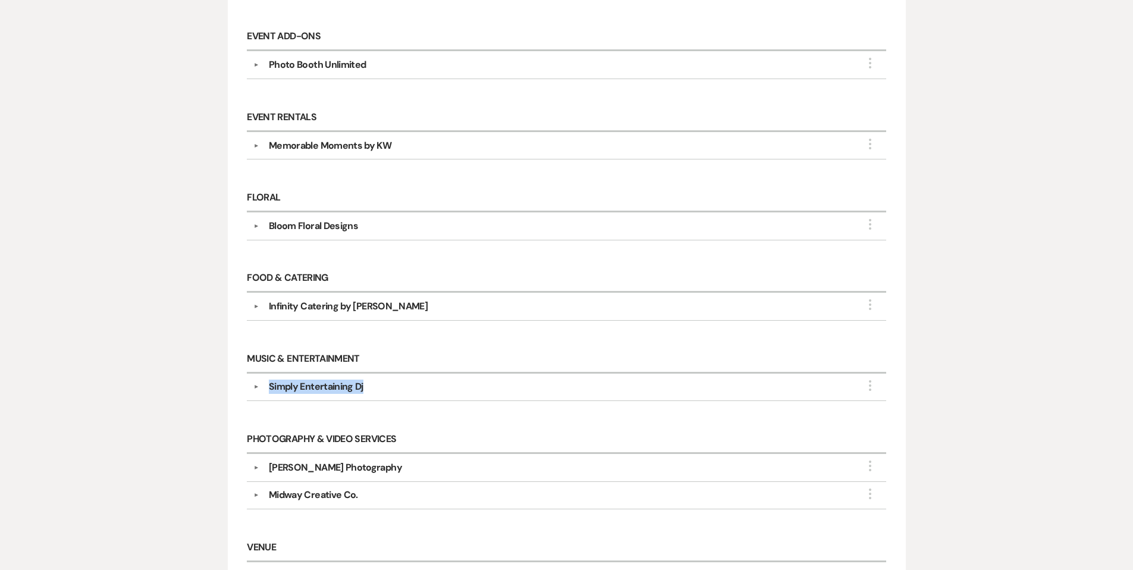
drag, startPoint x: 269, startPoint y: 384, endPoint x: 350, endPoint y: 383, distance: 81.5
click at [364, 390] on div "▼ Simply Entertaining Dj More Company Contact Information: Phone [PHONE_NUMBER]…" at bounding box center [566, 387] width 639 height 27
copy div "Simply Entertaining Dj"
click at [257, 384] on button "▼" at bounding box center [256, 387] width 14 height 6
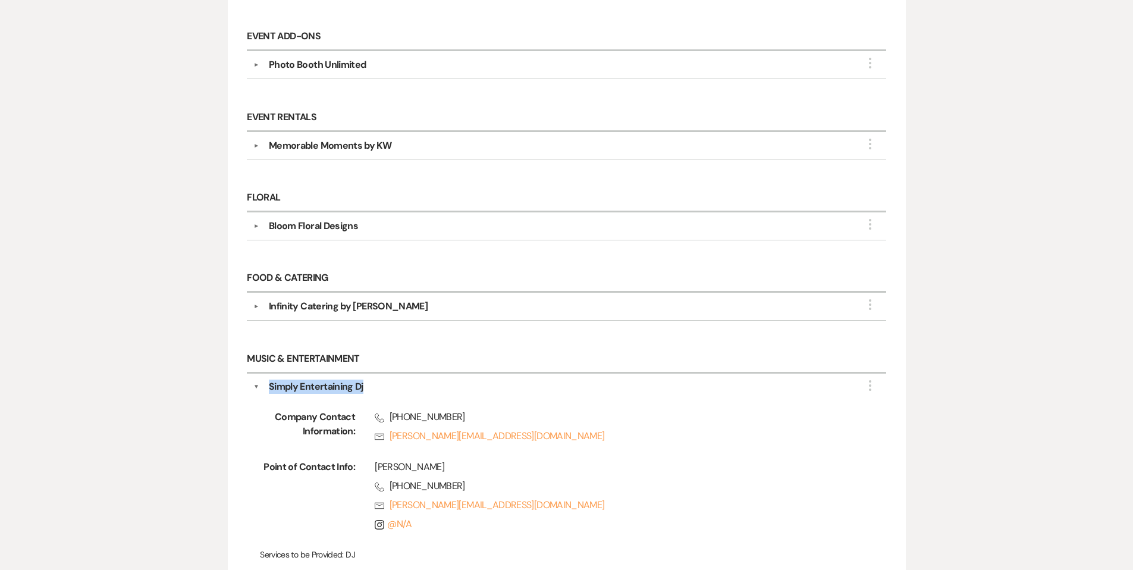
click at [257, 383] on button "▼" at bounding box center [256, 387] width 6 height 14
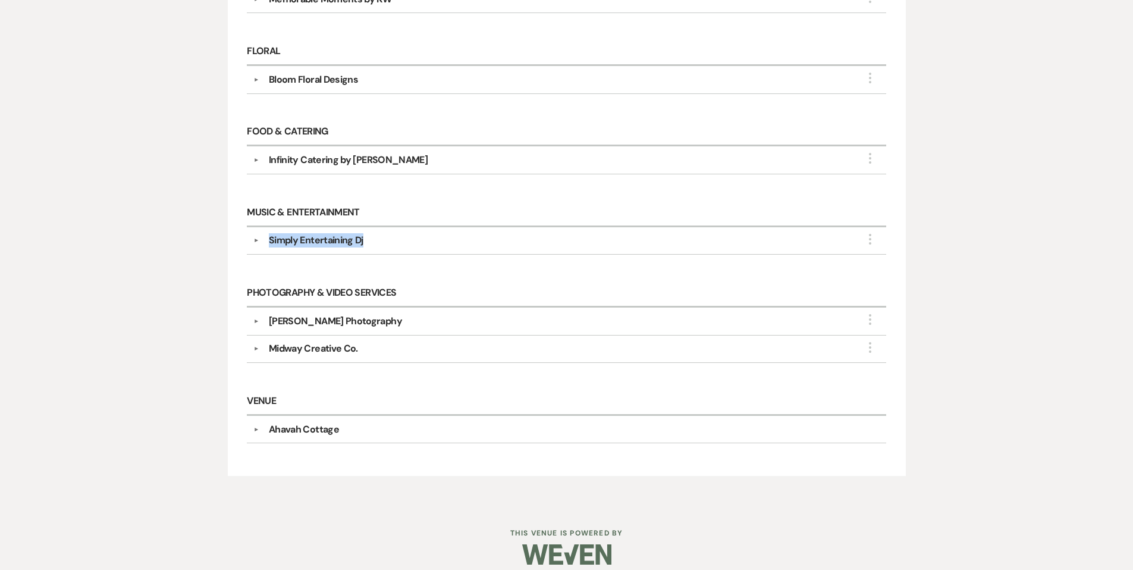
scroll to position [680, 0]
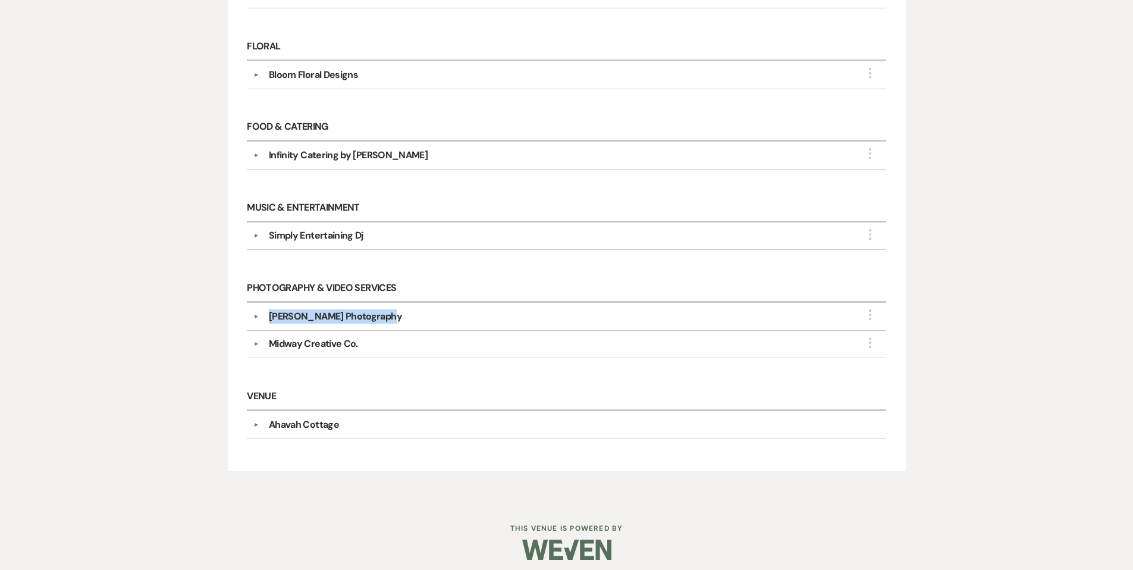
drag, startPoint x: 281, startPoint y: 312, endPoint x: 359, endPoint y: 314, distance: 78.6
click at [390, 315] on div "[PERSON_NAME] Photography" at bounding box center [335, 316] width 133 height 14
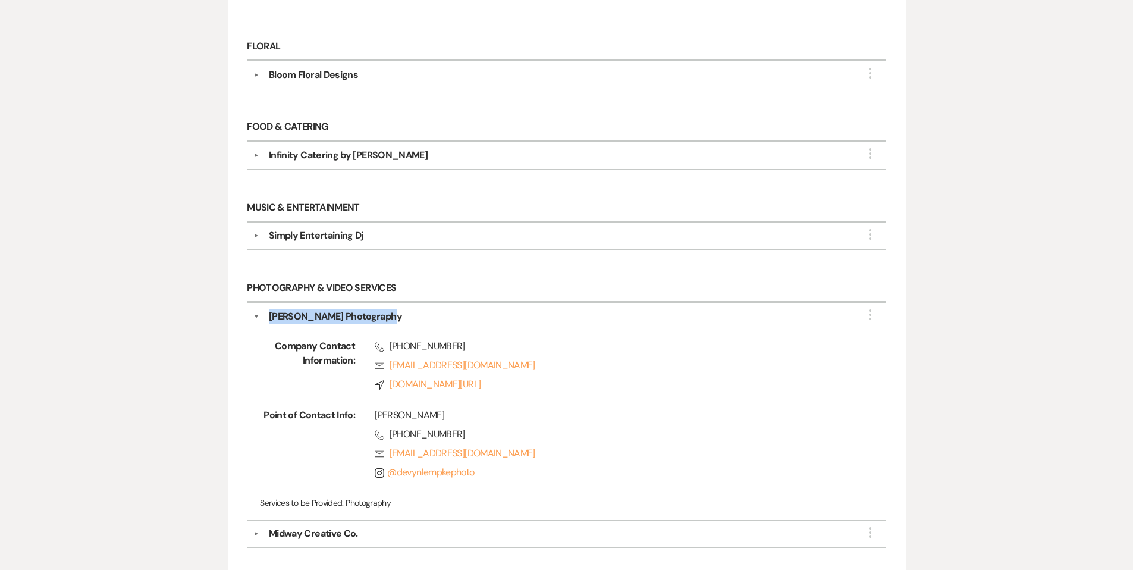
copy div "[PERSON_NAME] Photography"
click at [259, 309] on button "▼" at bounding box center [256, 316] width 6 height 14
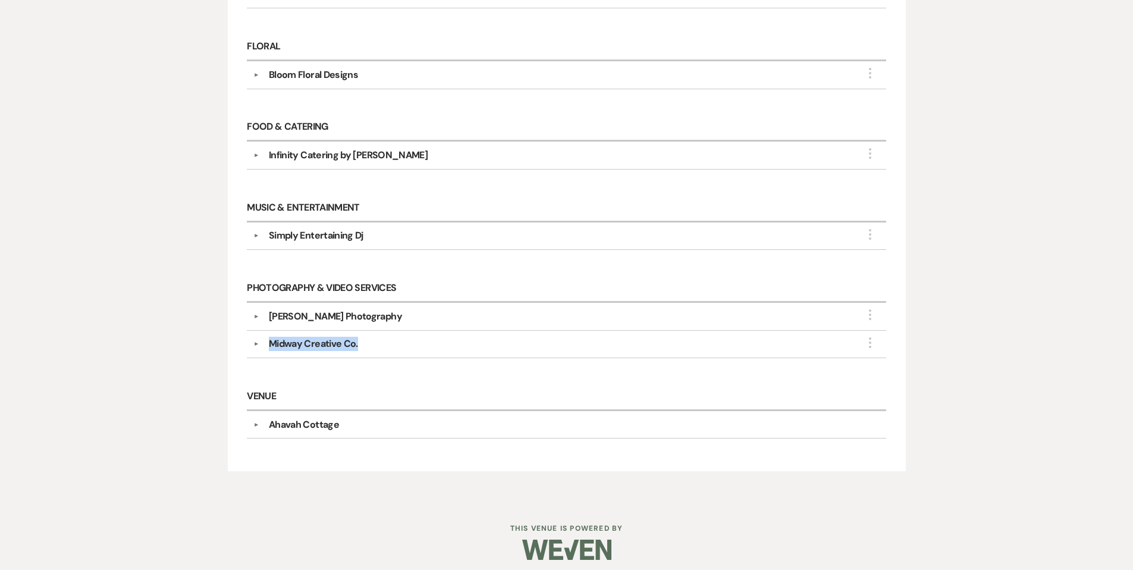
drag, startPoint x: 270, startPoint y: 340, endPoint x: 352, endPoint y: 341, distance: 82.7
click at [357, 341] on div "Midway Creative Co." at bounding box center [569, 344] width 621 height 14
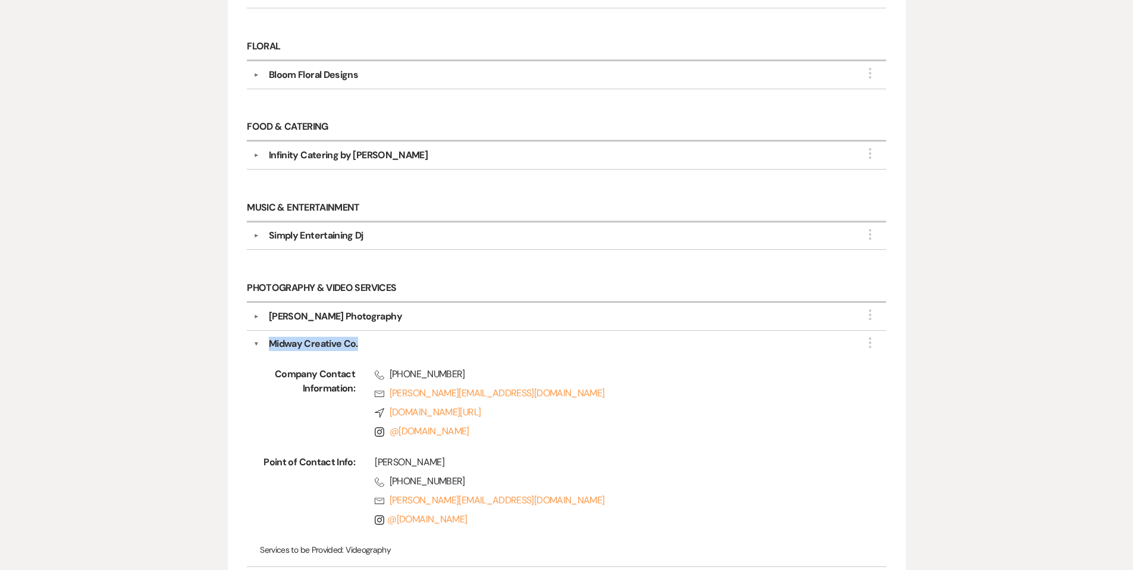
copy div "Midway Creative Co."
click at [258, 339] on button "▼" at bounding box center [256, 344] width 6 height 14
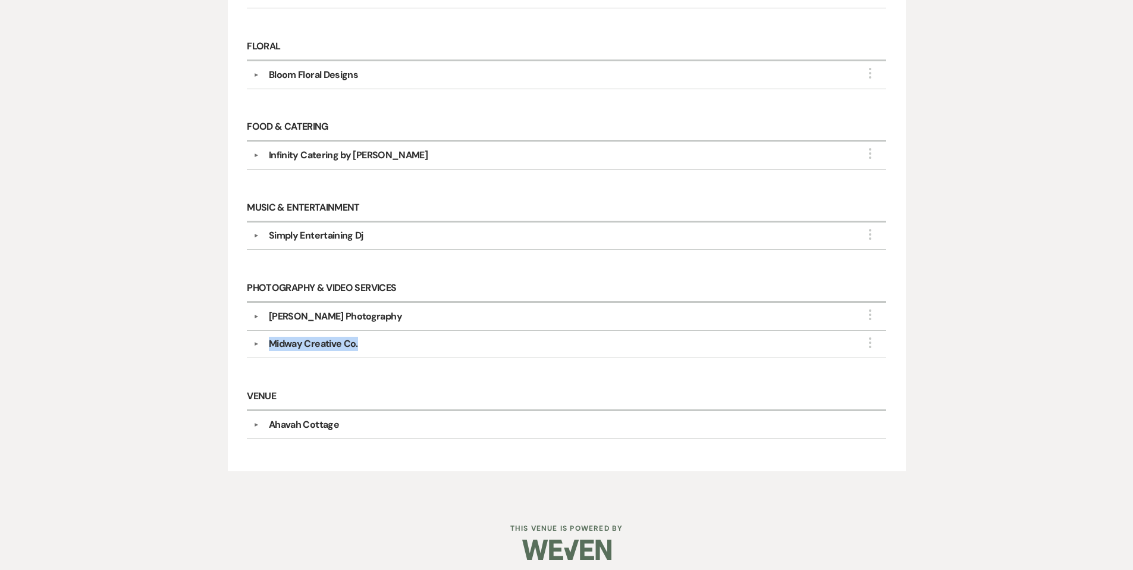
click at [258, 341] on button "▼" at bounding box center [256, 344] width 14 height 6
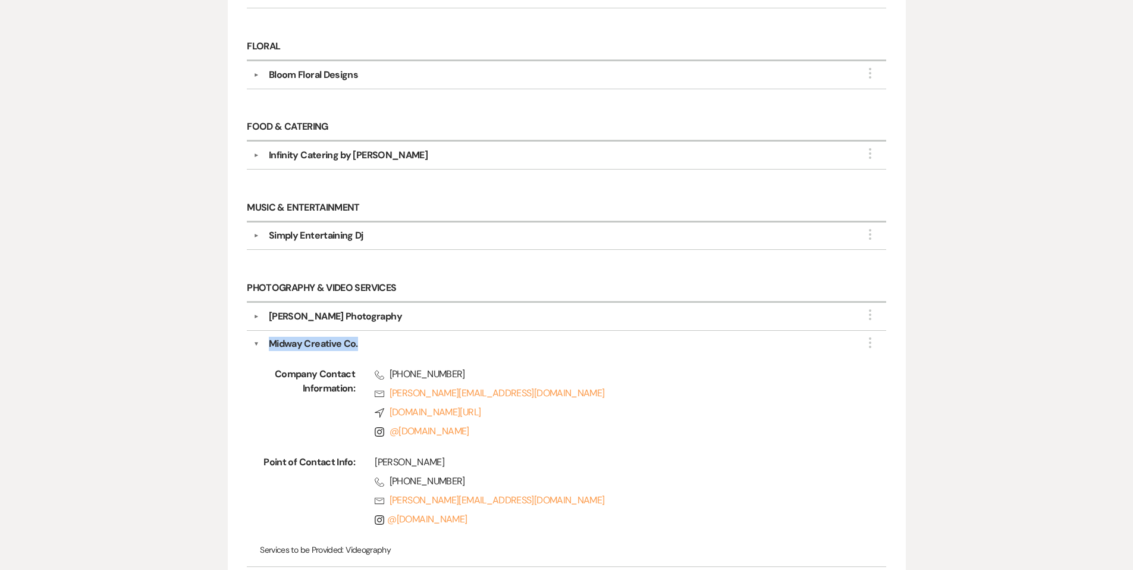
click at [258, 339] on button "▼" at bounding box center [256, 344] width 6 height 14
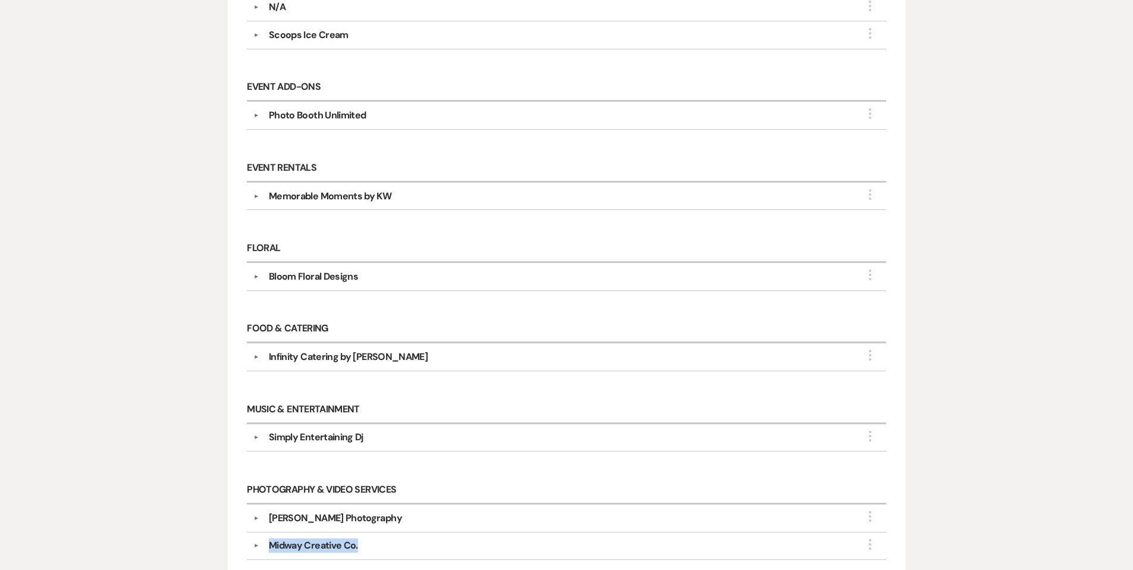
scroll to position [469, 0]
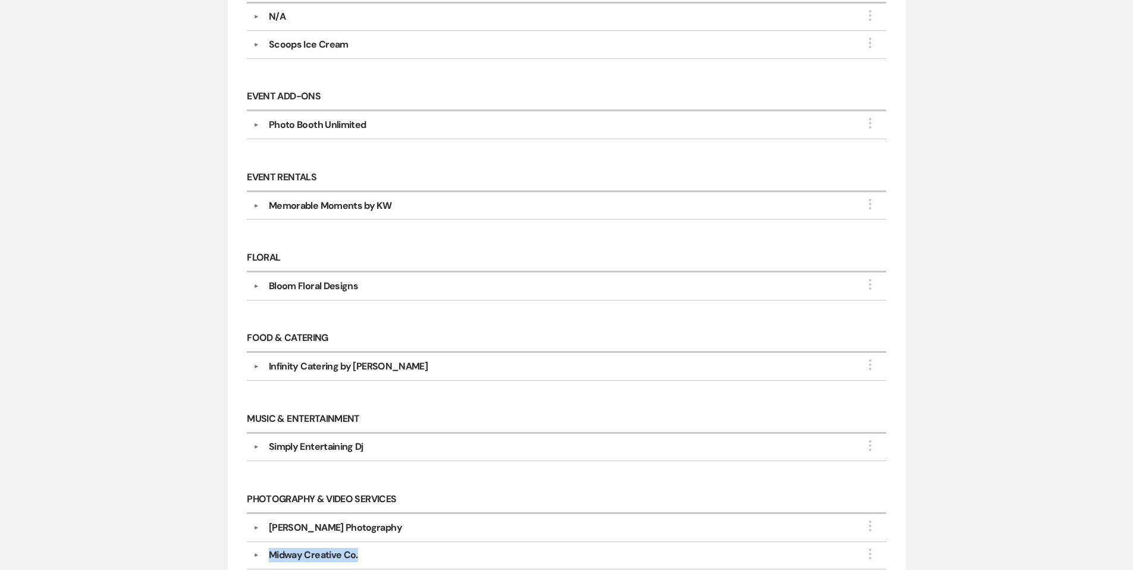
click at [255, 203] on button "▼" at bounding box center [256, 206] width 14 height 6
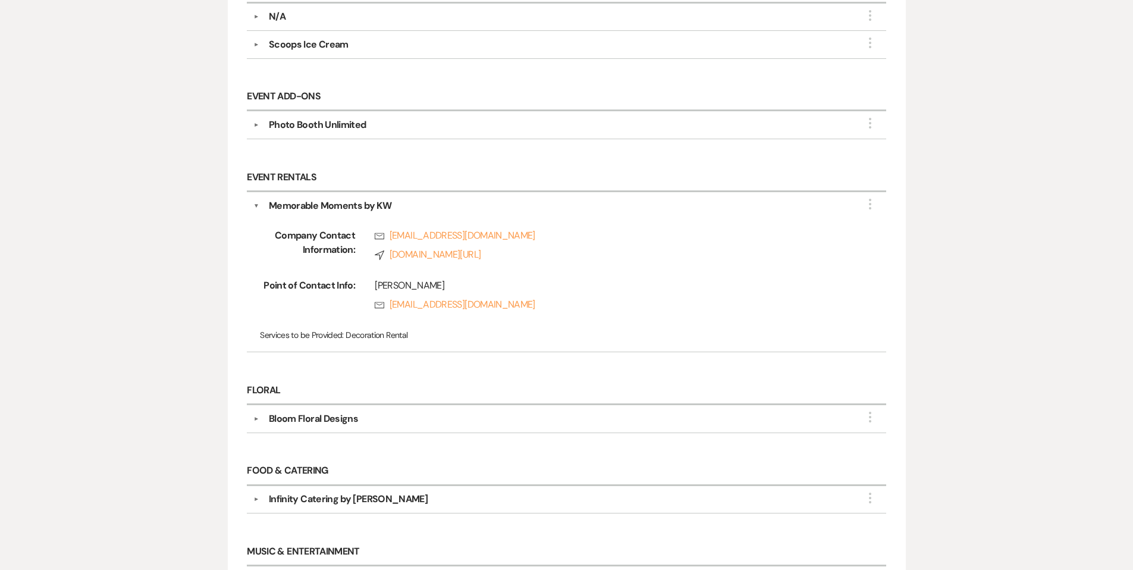
scroll to position [470, 0]
drag, startPoint x: 270, startPoint y: 202, endPoint x: 396, endPoint y: 204, distance: 126.7
click at [396, 204] on div "Memorable Moments by KW" at bounding box center [569, 205] width 621 height 14
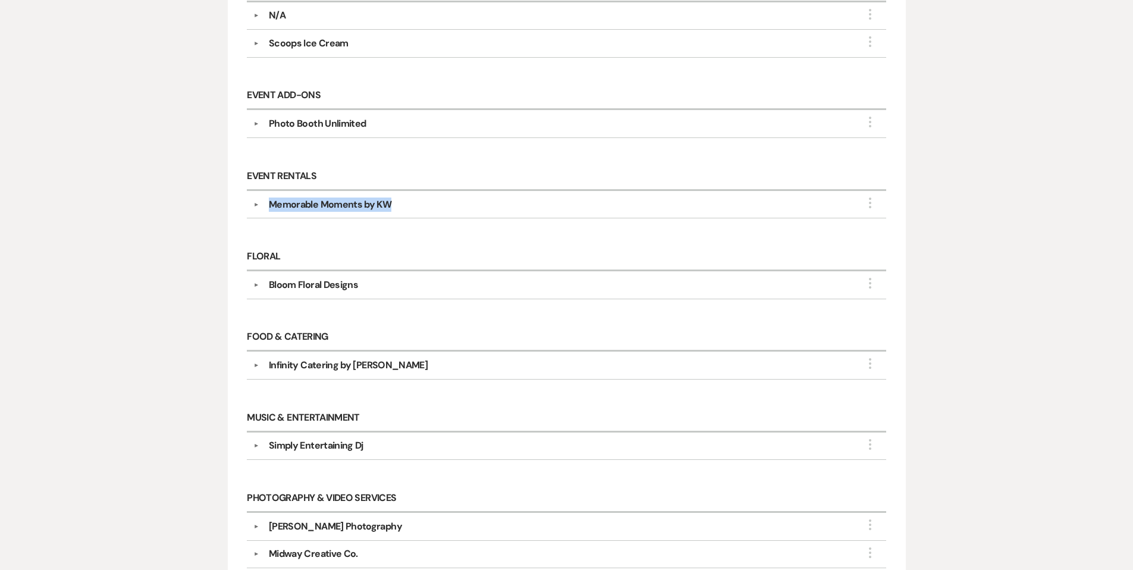
copy div "Memorable Moments by KW"
click at [403, 230] on div "Event Rentals ▼ Memorable Moments by KW More Company Contact Information: Rsvp …" at bounding box center [566, 197] width 651 height 80
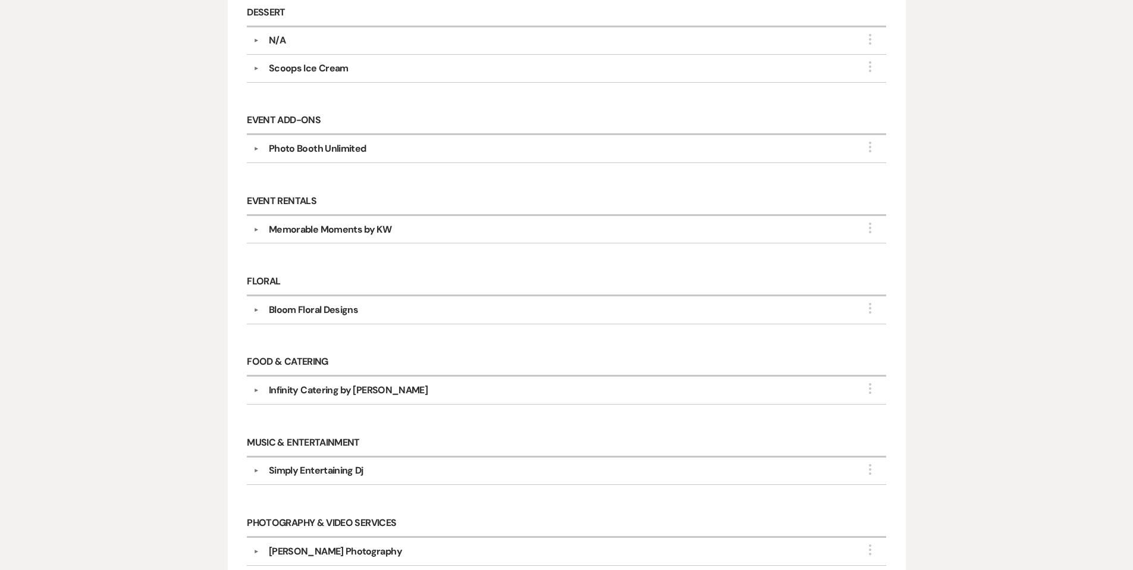
scroll to position [439, 0]
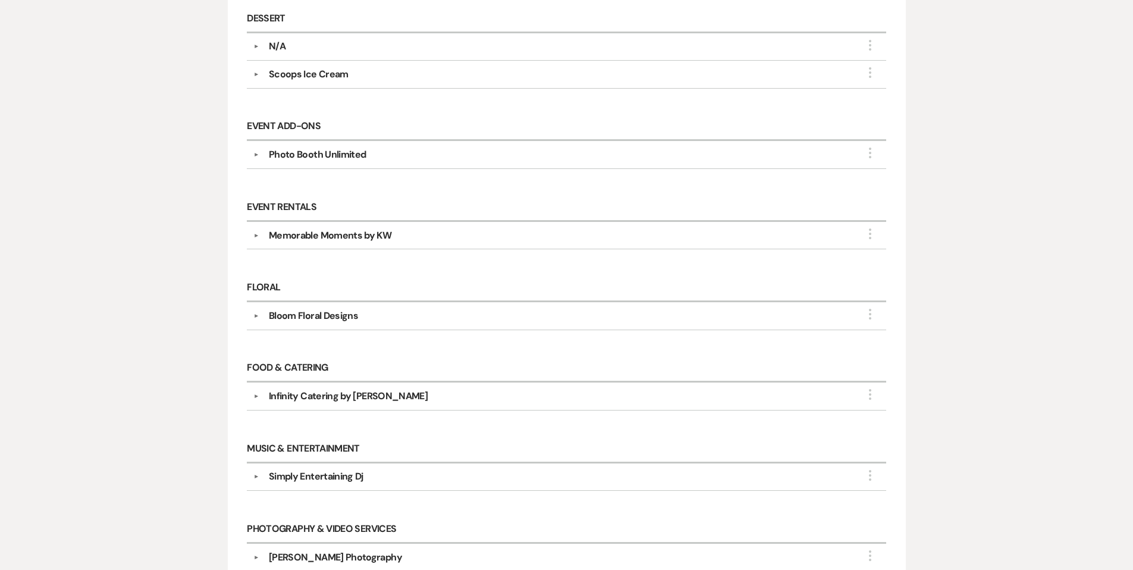
click at [255, 152] on button "▼" at bounding box center [256, 155] width 14 height 6
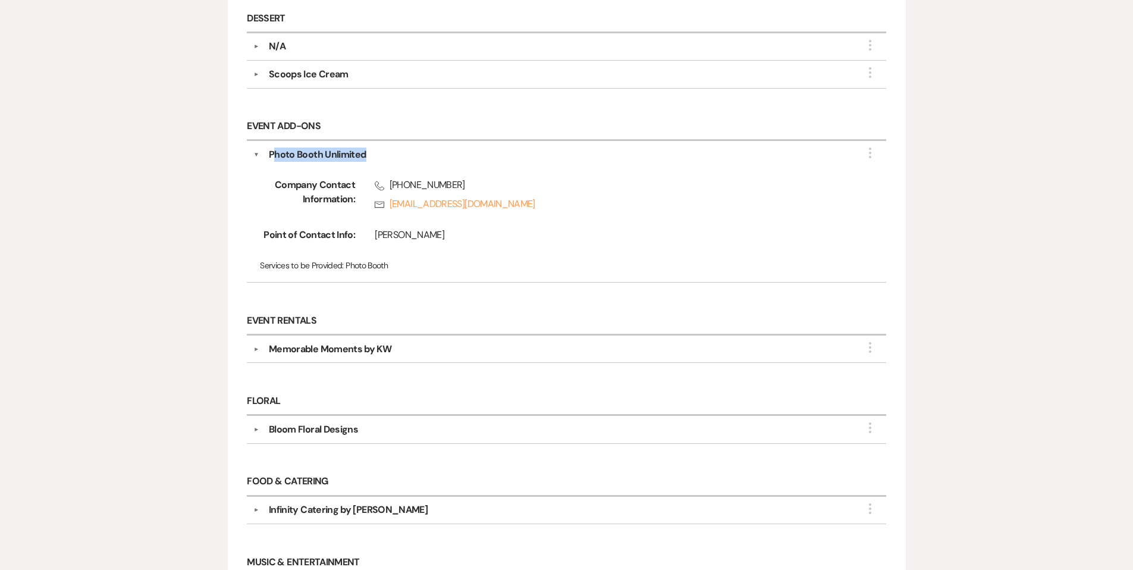
drag, startPoint x: 272, startPoint y: 155, endPoint x: 359, endPoint y: 158, distance: 86.9
click at [366, 158] on div "Photo Booth Unlimited" at bounding box center [569, 155] width 621 height 14
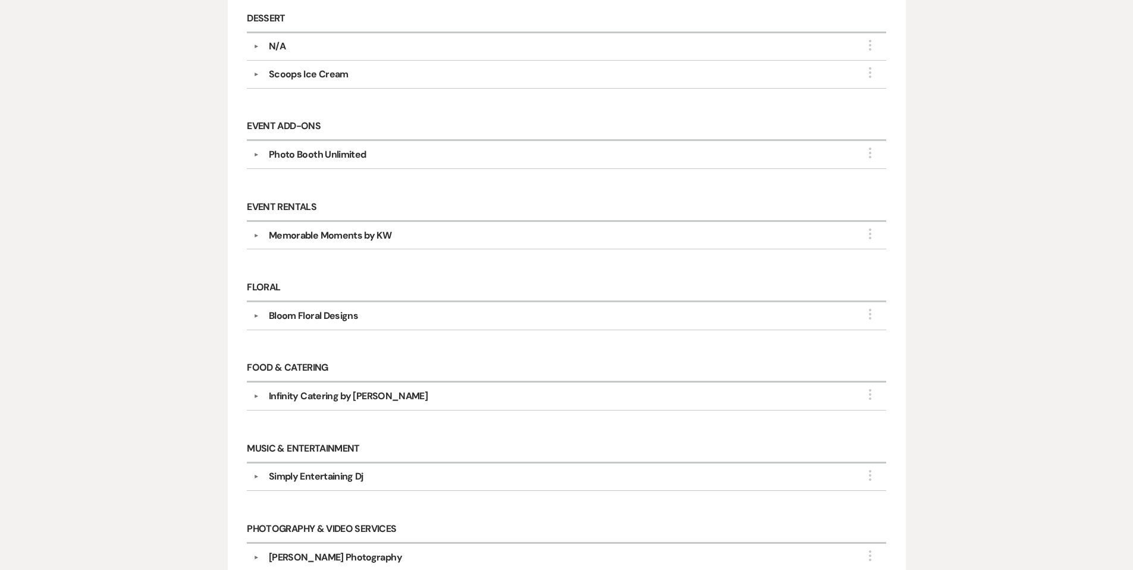
click at [306, 159] on div "Photo Booth Unlimited" at bounding box center [318, 155] width 98 height 14
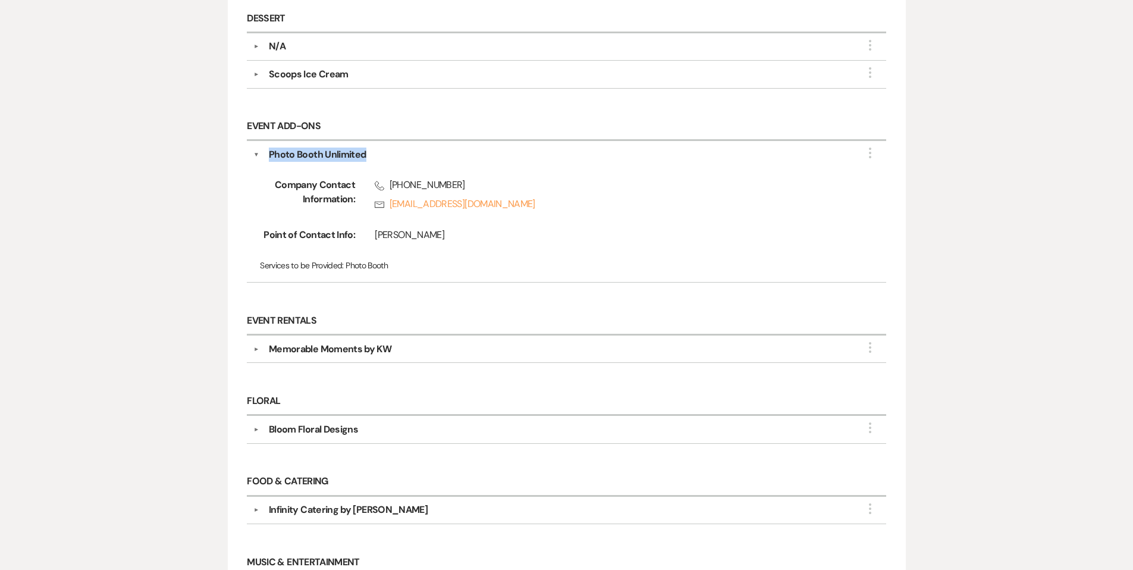
drag, startPoint x: 278, startPoint y: 153, endPoint x: 350, endPoint y: 154, distance: 72.6
click at [366, 156] on div "Photo Booth Unlimited" at bounding box center [569, 155] width 621 height 14
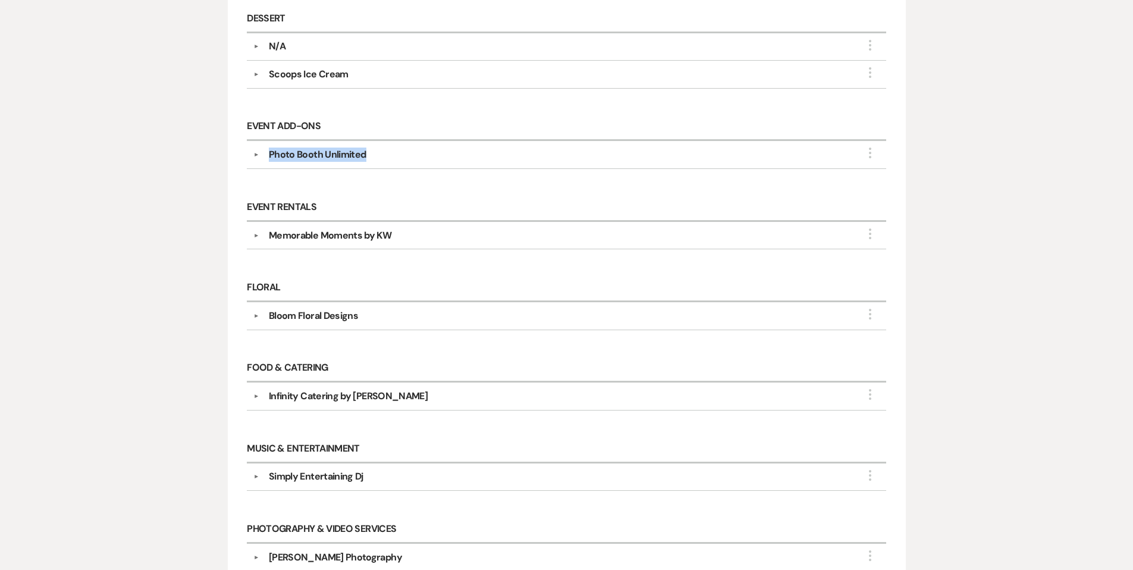
copy div "Photo Booth Unlimited"
click at [441, 190] on div "Event Rentals ▼ Memorable Moments by KW More Company Contact Information: Rsvp …" at bounding box center [566, 228] width 651 height 80
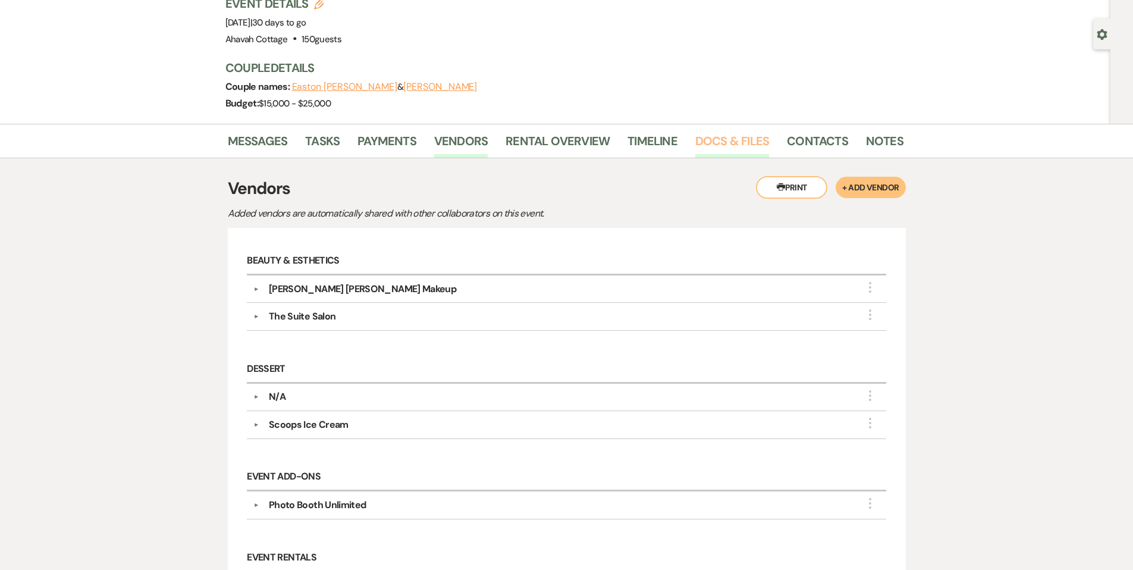
scroll to position [85, 0]
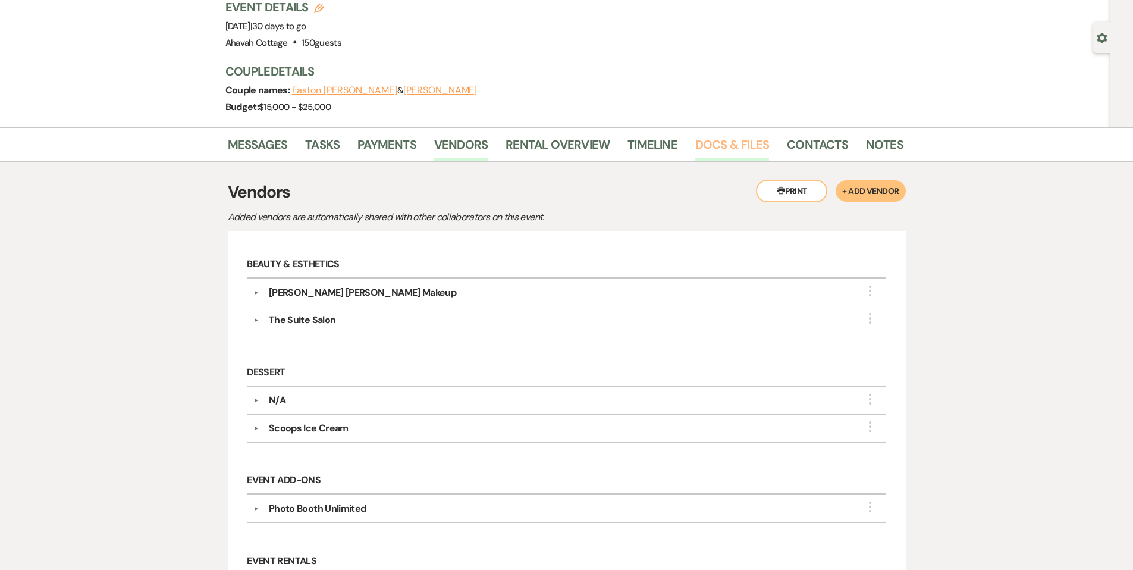
click at [714, 149] on link "Docs & Files" at bounding box center [732, 148] width 74 height 26
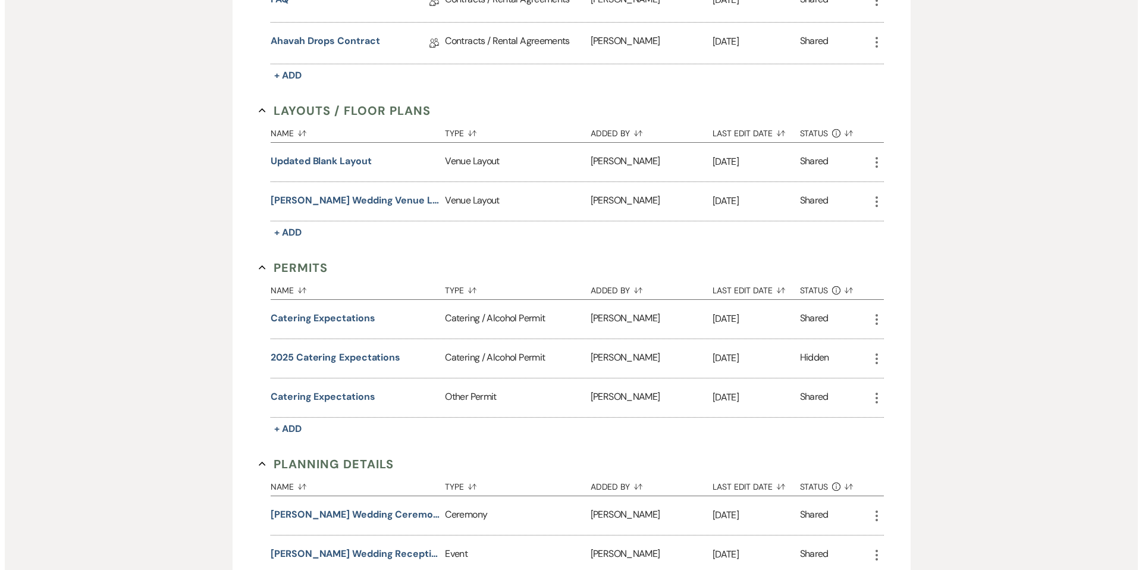
scroll to position [512, 0]
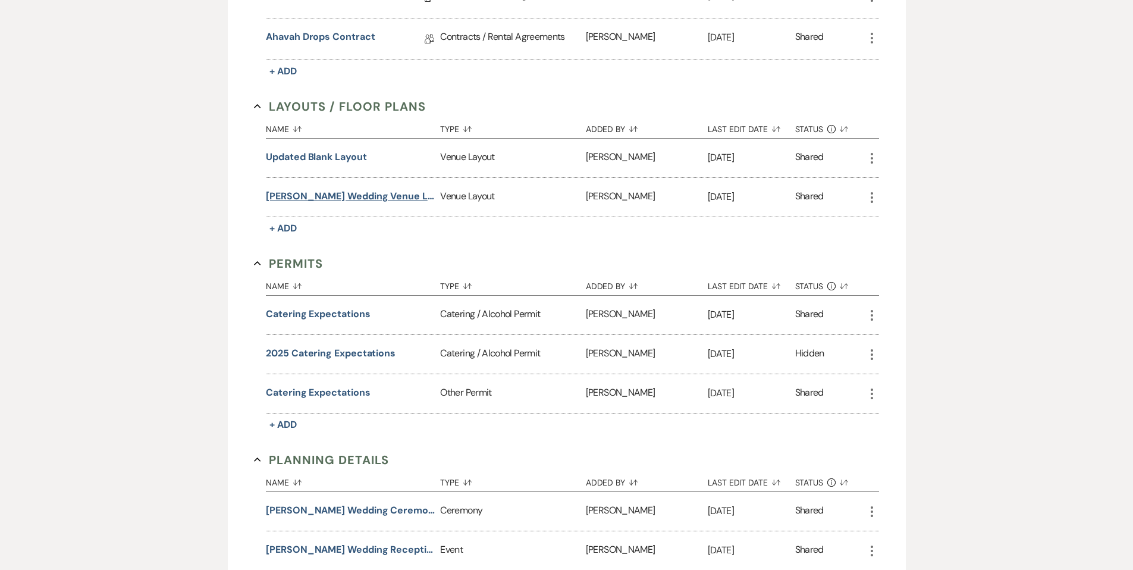
click at [377, 199] on button "[PERSON_NAME] Wedding Venue Layout & Tables" at bounding box center [351, 196] width 170 height 14
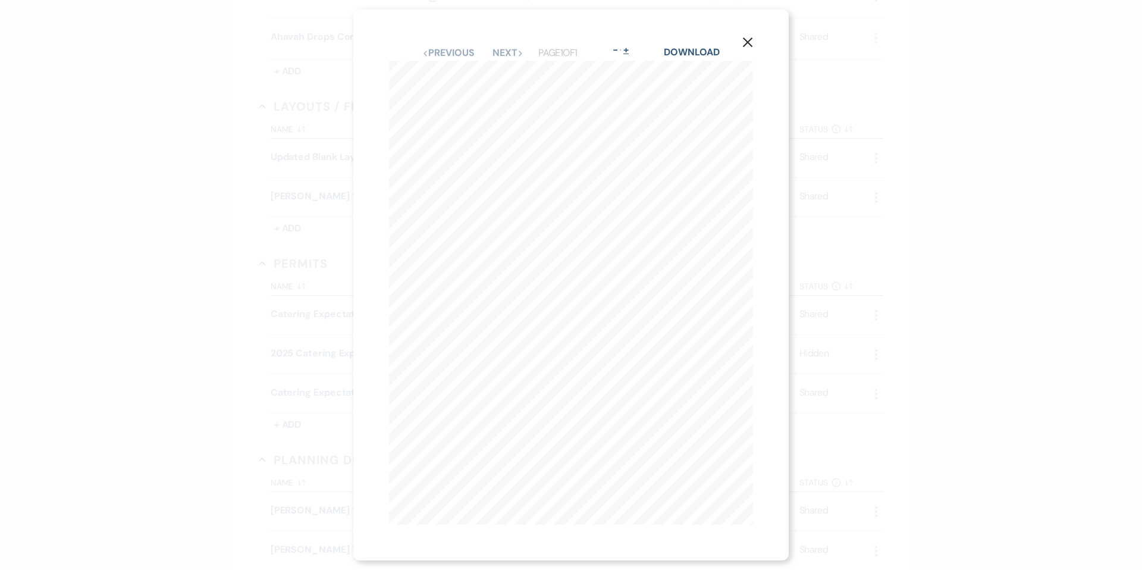
click at [631, 46] on button "+" at bounding box center [627, 50] width 10 height 10
click at [632, 46] on div "- Zoom +" at bounding box center [632, 43] width 20 height 15
click at [637, 40] on button "+" at bounding box center [637, 41] width 10 height 10
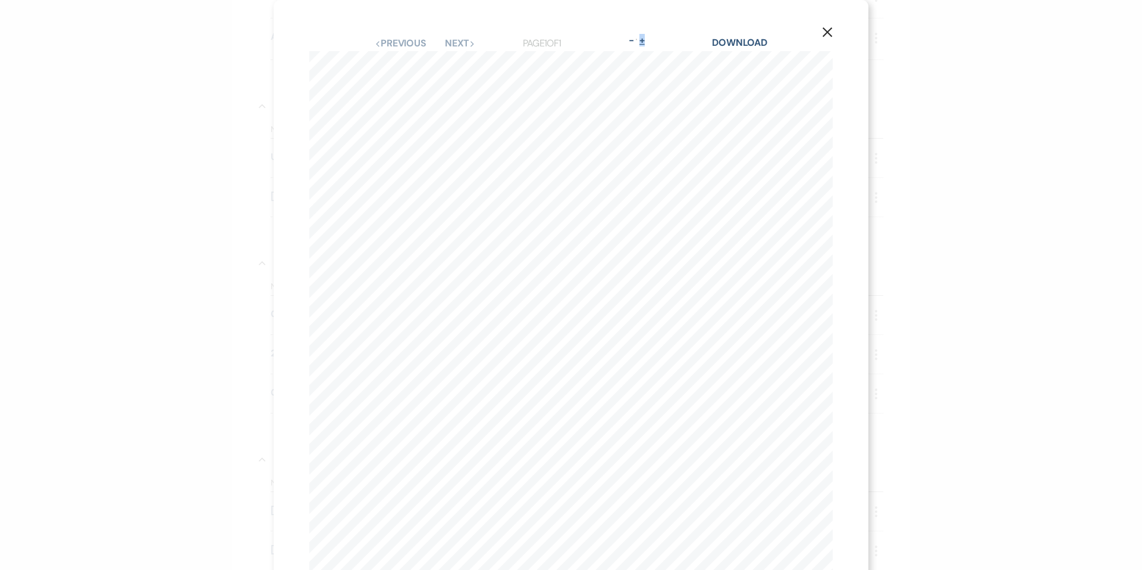
click at [637, 40] on button "+" at bounding box center [642, 41] width 10 height 10
click at [631, 41] on button "-" at bounding box center [631, 41] width 10 height 10
click at [803, 29] on icon "X" at bounding box center [802, 32] width 11 height 11
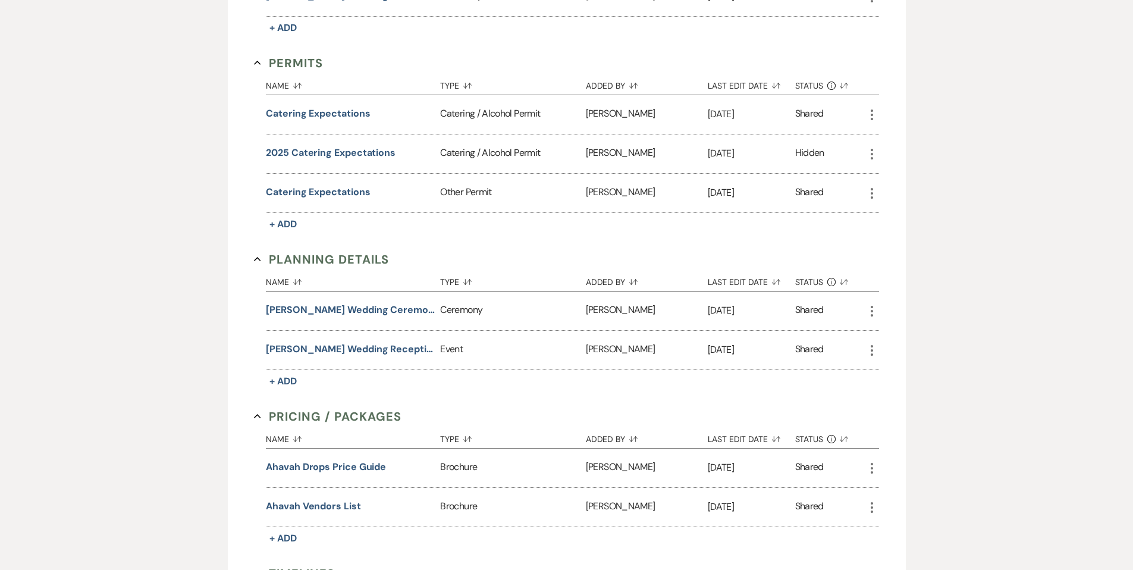
scroll to position [715, 0]
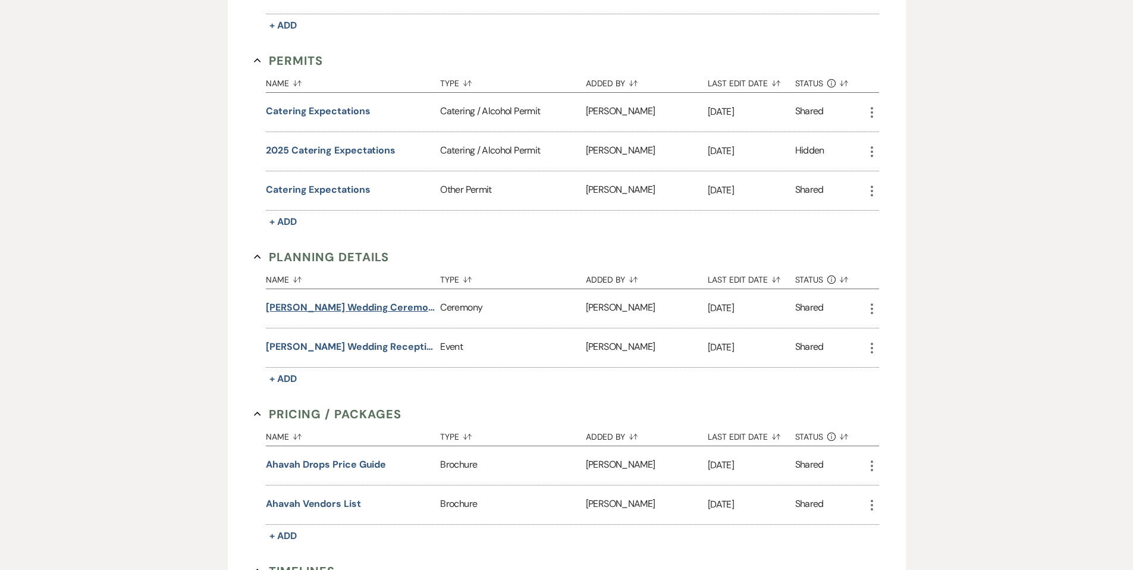
click at [360, 303] on button "[PERSON_NAME] Wedding Ceremony Info" at bounding box center [351, 307] width 170 height 14
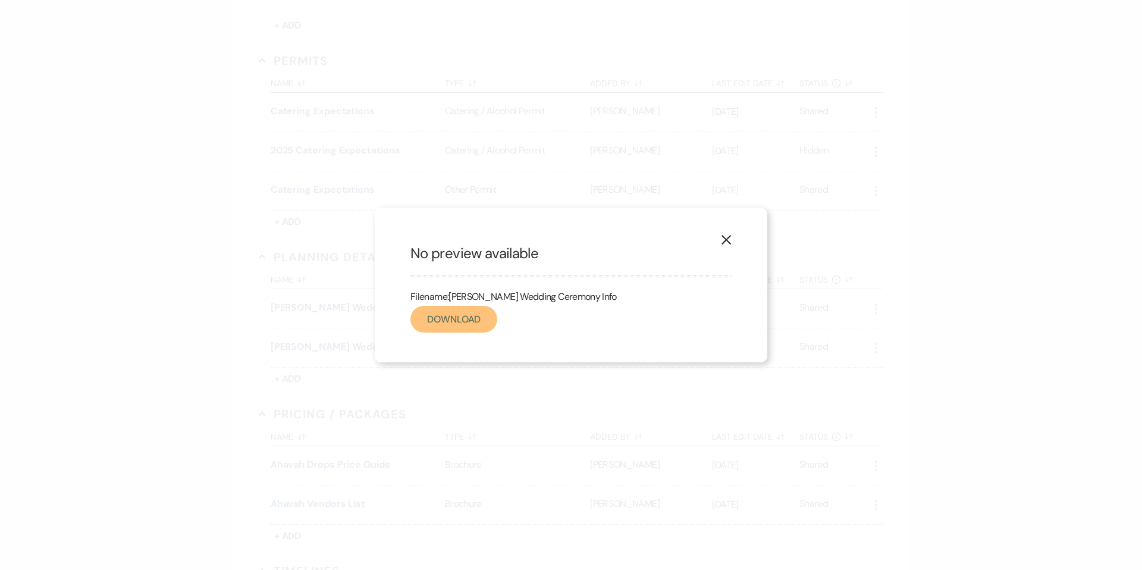
click at [450, 321] on link "Download" at bounding box center [454, 319] width 87 height 27
click at [725, 239] on use "button" at bounding box center [727, 240] width 10 height 10
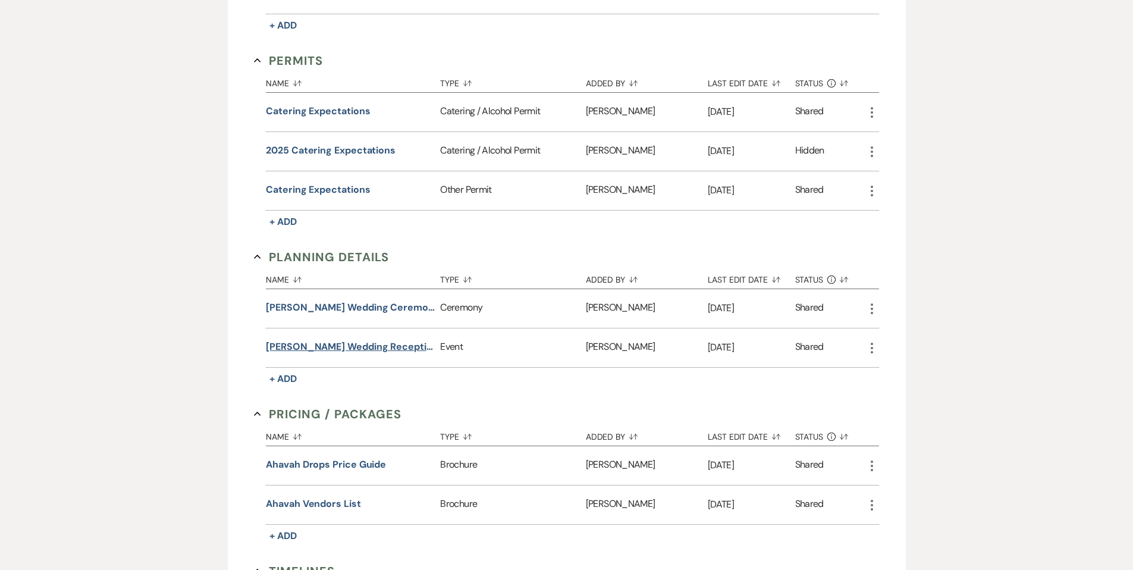
click at [356, 346] on button "[PERSON_NAME] Wedding Reception Info" at bounding box center [351, 347] width 170 height 14
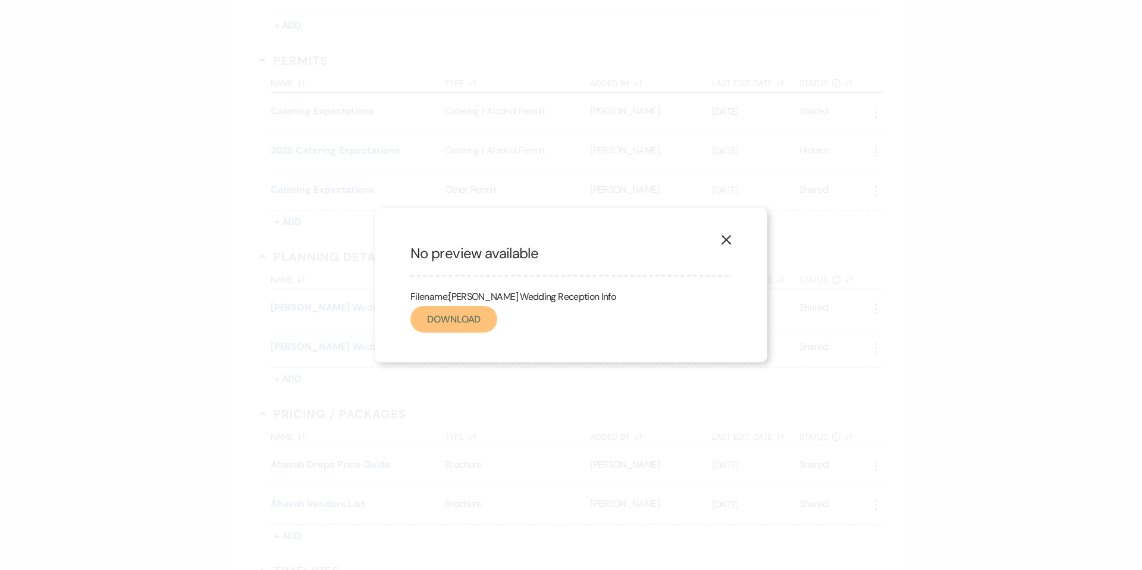
click at [458, 321] on link "Download" at bounding box center [454, 319] width 87 height 27
click at [730, 236] on use "button" at bounding box center [727, 240] width 10 height 10
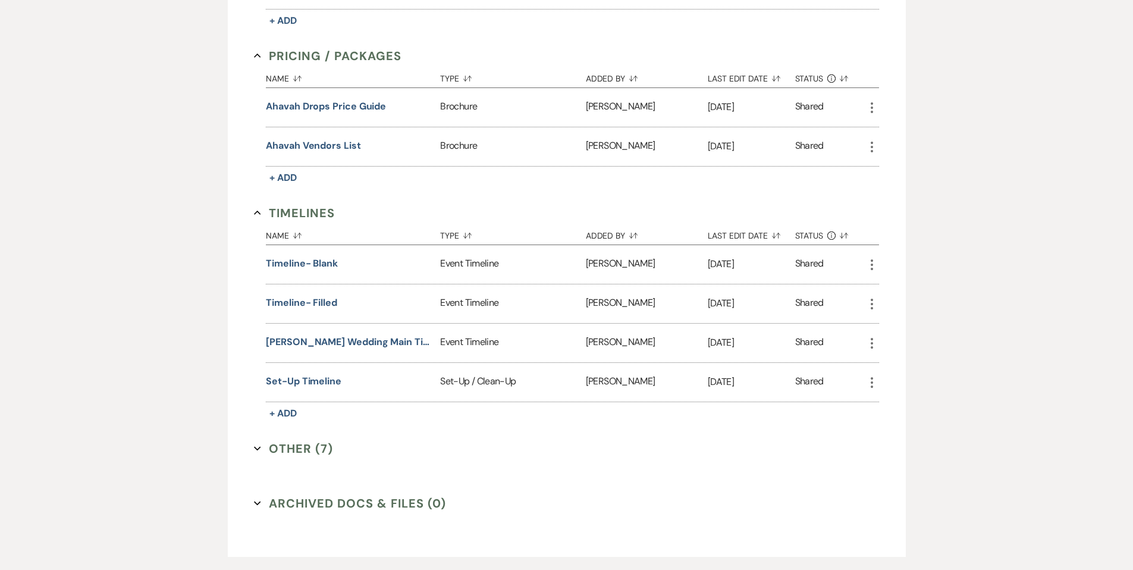
scroll to position [1074, 0]
click at [352, 334] on button "[PERSON_NAME] Wedding Main Timeline" at bounding box center [351, 341] width 170 height 14
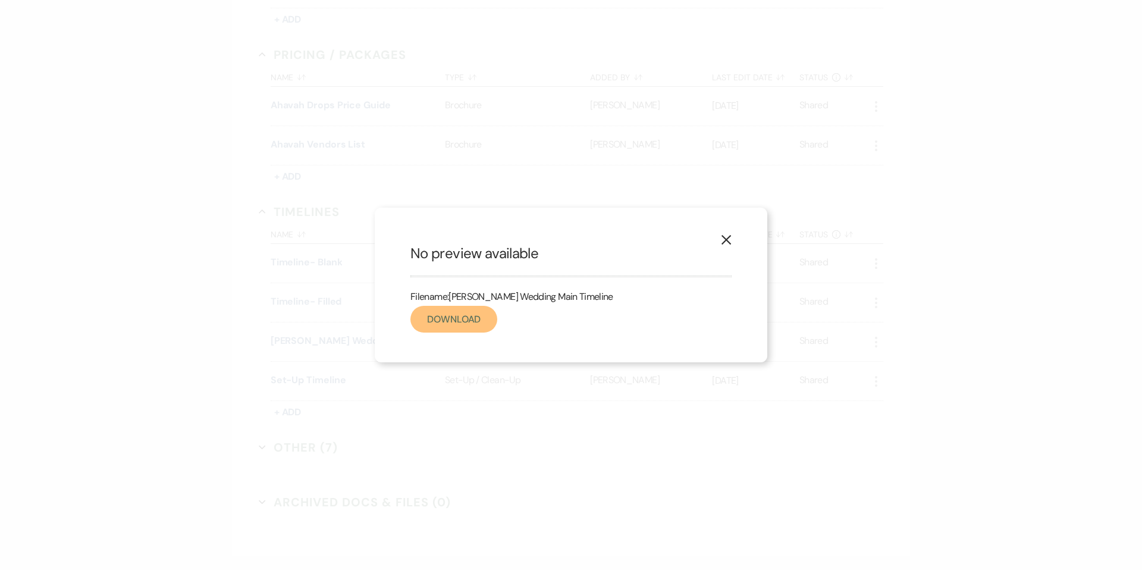
click at [429, 326] on link "Download" at bounding box center [454, 319] width 87 height 27
click at [725, 239] on use "button" at bounding box center [727, 240] width 10 height 10
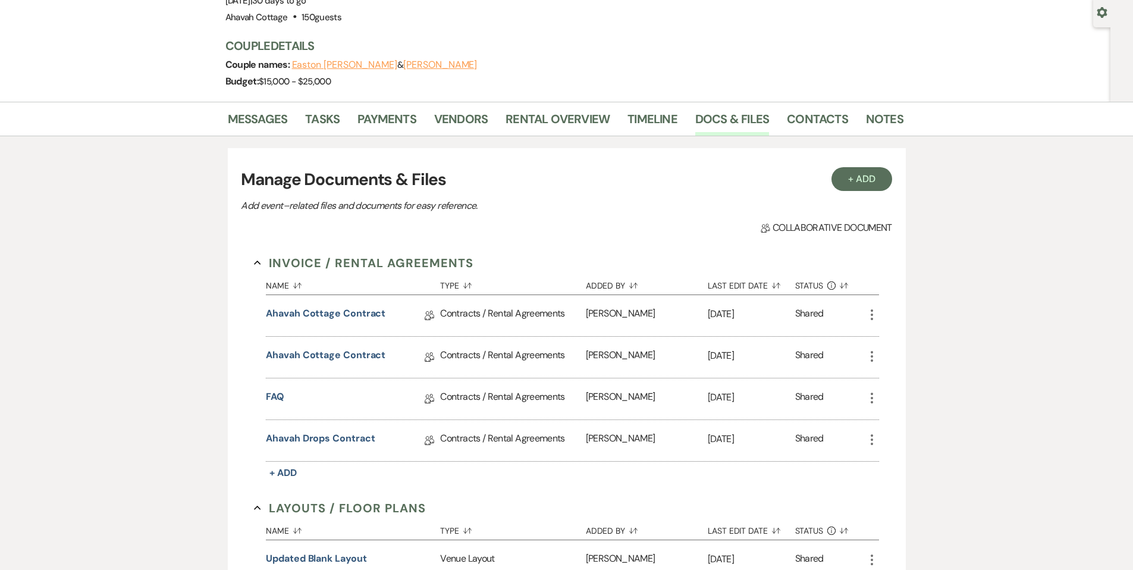
scroll to position [0, 0]
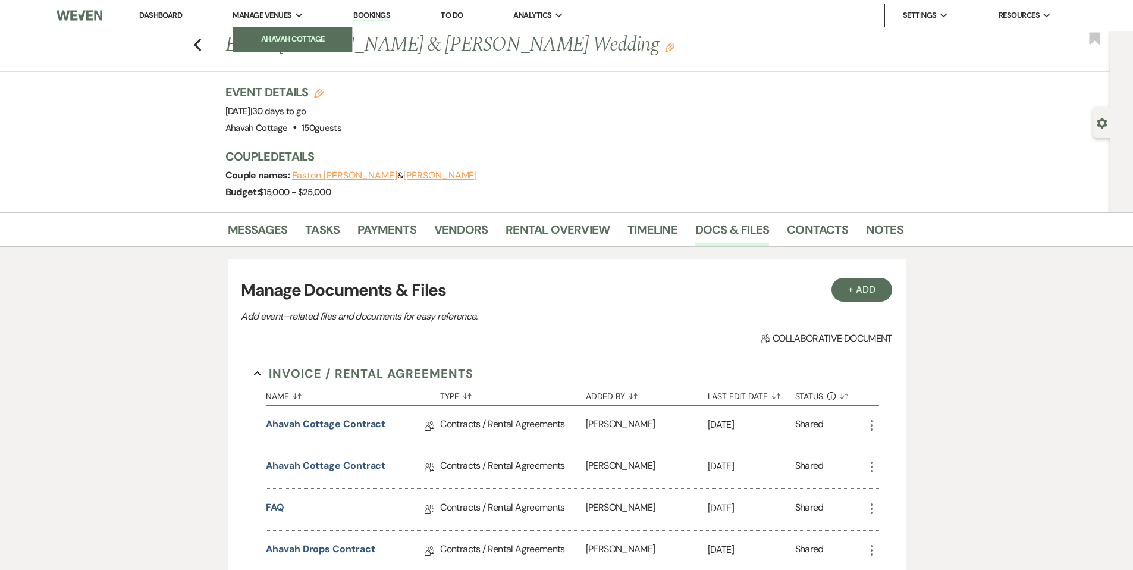
click at [270, 36] on li "Ahavah Cottage" at bounding box center [292, 39] width 107 height 12
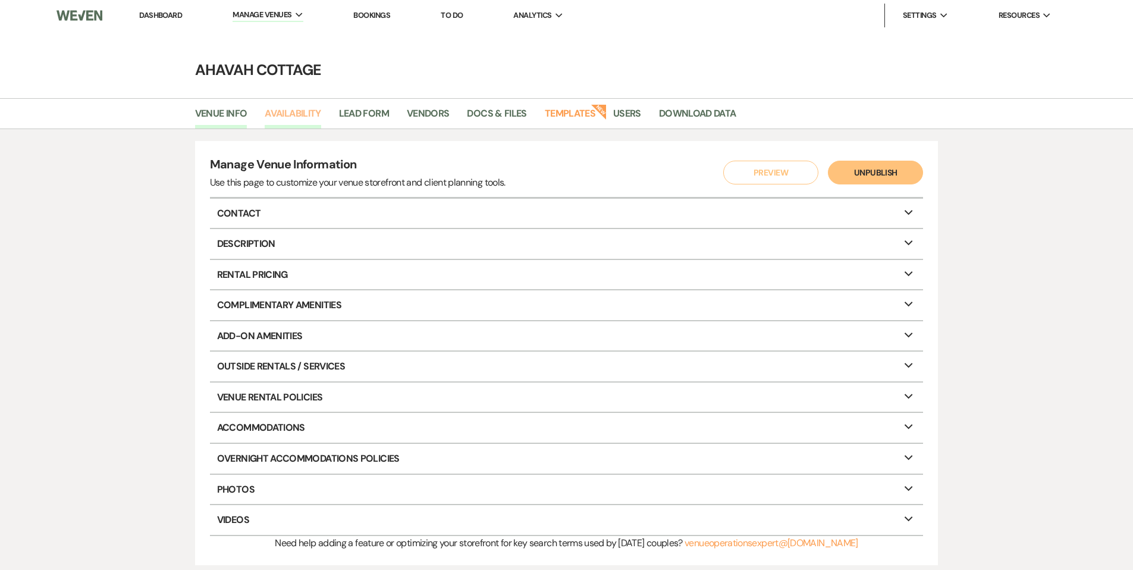
click at [290, 114] on link "Availability" at bounding box center [293, 117] width 56 height 23
select select "3"
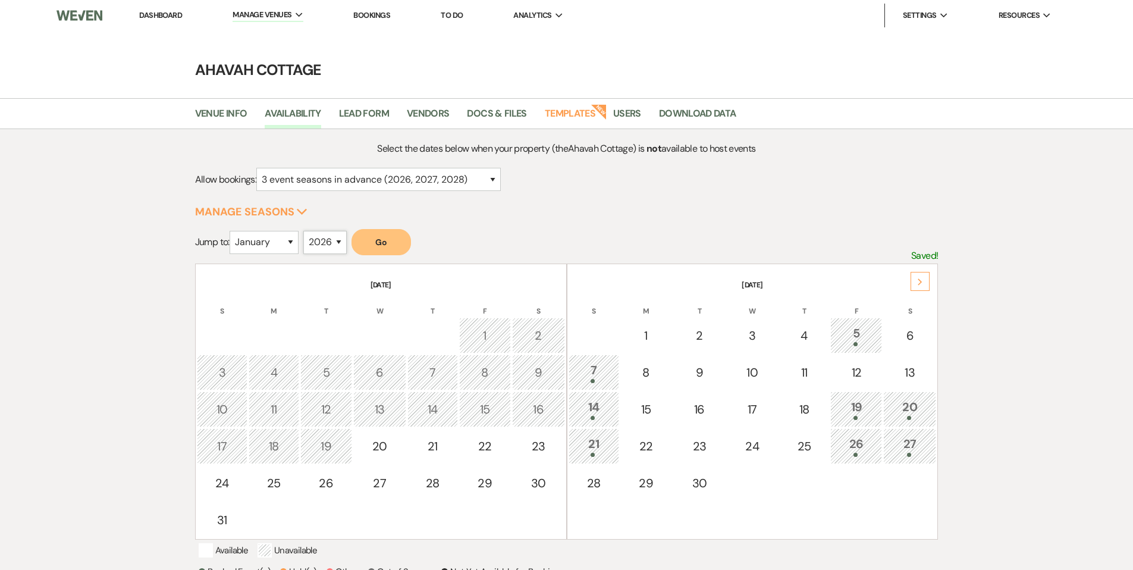
click at [340, 240] on select "2025 2026 2027 2028 2029" at bounding box center [324, 242] width 43 height 23
select select "2027"
click at [306, 231] on select "2025 2026 2027 2028 2029" at bounding box center [324, 242] width 43 height 23
click at [277, 242] on select "January February March April May June July August September October November De…" at bounding box center [264, 242] width 69 height 23
select select "6"
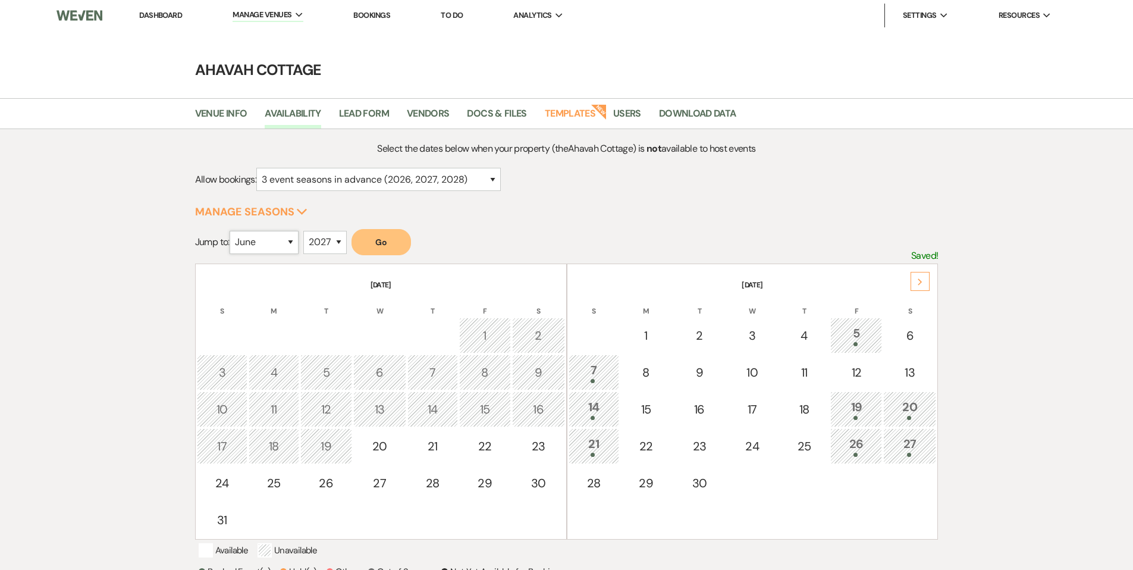
click at [232, 231] on select "January February March April May June July August September October November De…" at bounding box center [264, 242] width 69 height 23
click at [377, 243] on button "Go" at bounding box center [381, 242] width 59 height 26
